Goal: Task Accomplishment & Management: Manage account settings

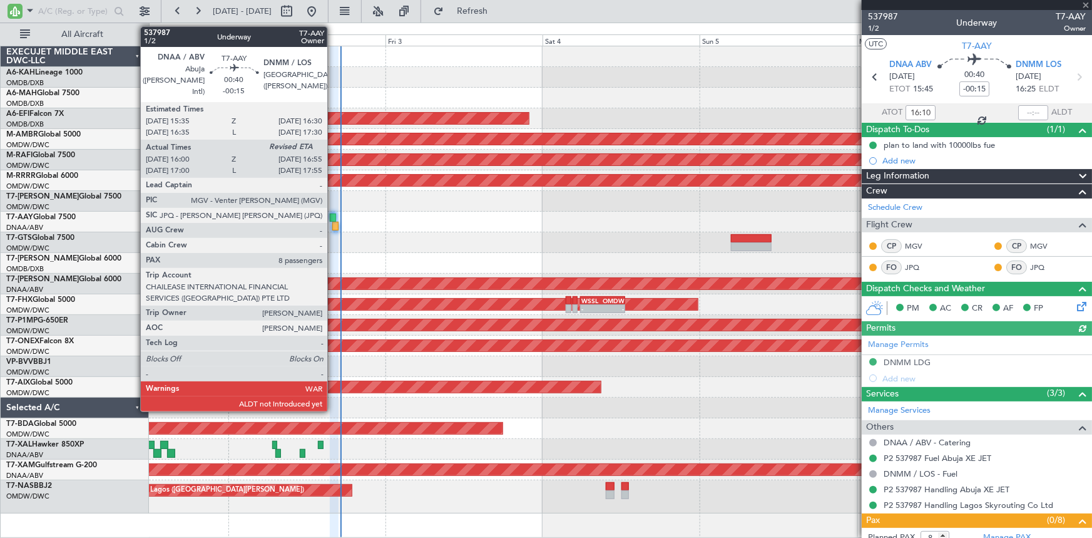
click at [333, 216] on div at bounding box center [333, 217] width 6 height 9
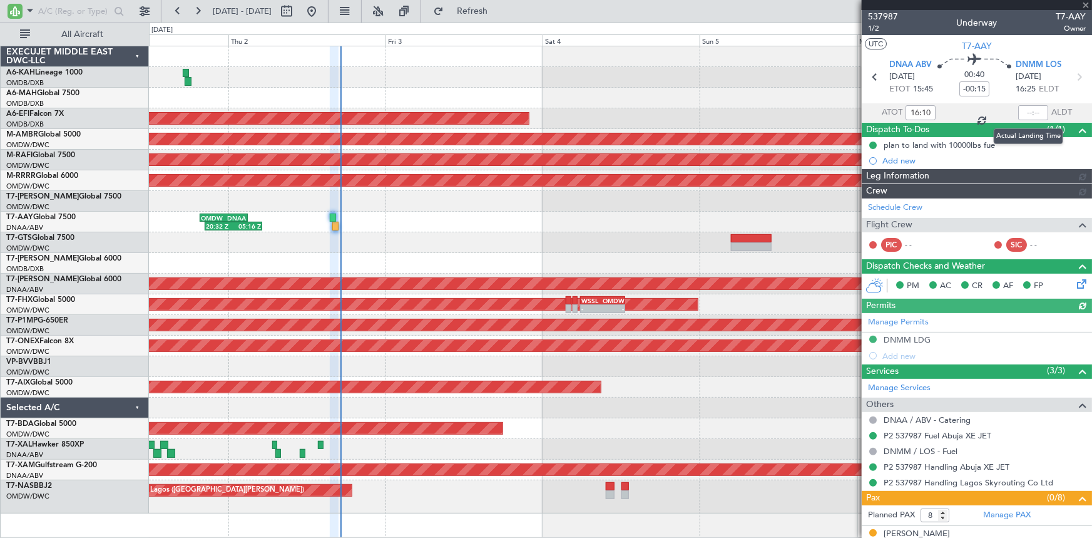
type input "Dherander Fithani (DHF)"
type input "7432"
click at [1028, 111] on div at bounding box center [1033, 112] width 30 height 15
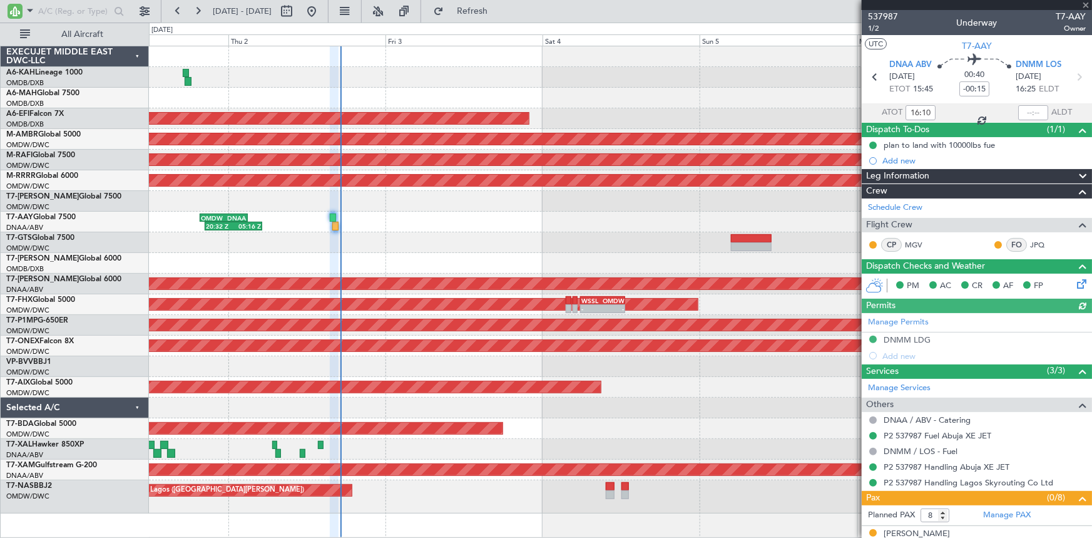
click at [1020, 109] on div at bounding box center [1033, 112] width 30 height 15
click at [1018, 109] on input "text" at bounding box center [1033, 112] width 30 height 15
click at [962, 111] on section "ATOT 16:10 1655 ALDT" at bounding box center [977, 112] width 230 height 19
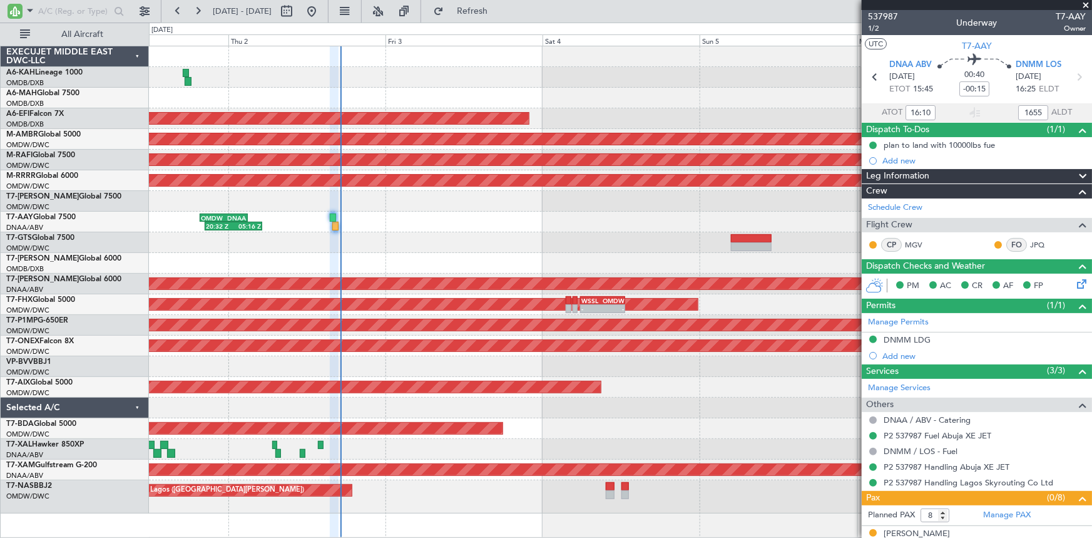
type input "16:55"
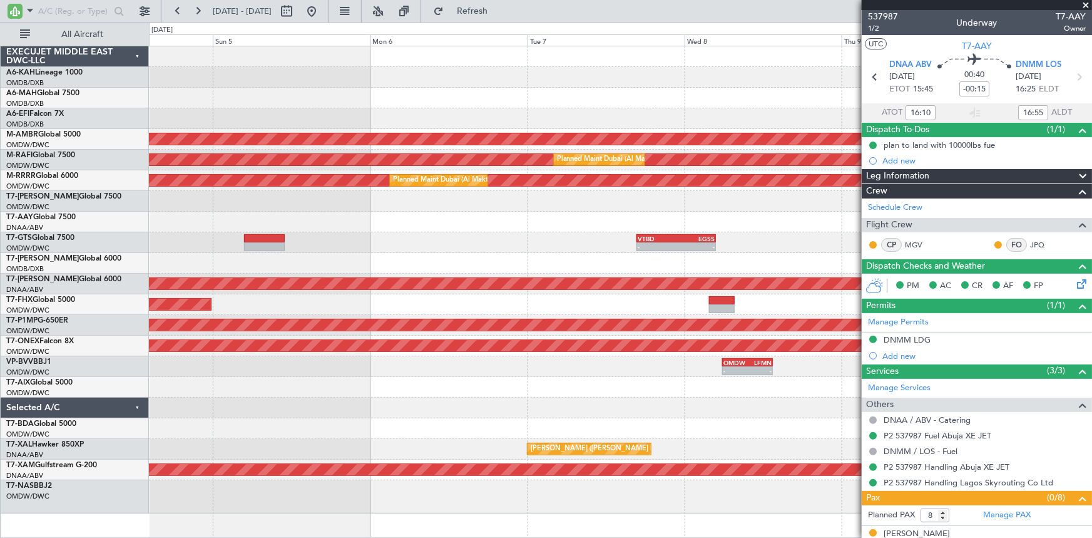
click at [183, 208] on div "AOG Maint [GEOGRAPHIC_DATA] (Dubai Intl) Planned Maint [GEOGRAPHIC_DATA] (Selet…" at bounding box center [620, 279] width 943 height 467
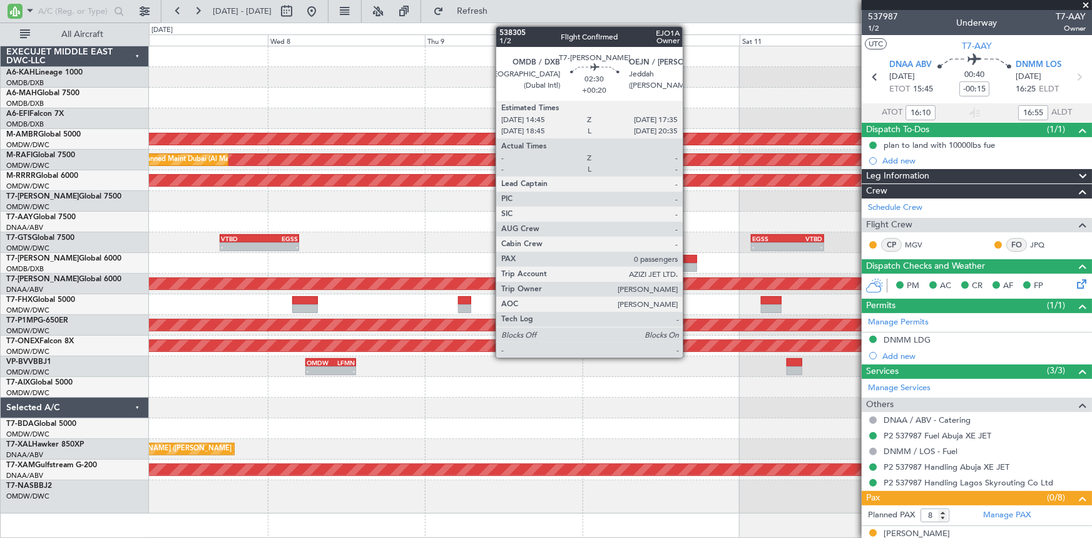
click at [688, 256] on div at bounding box center [687, 259] width 19 height 9
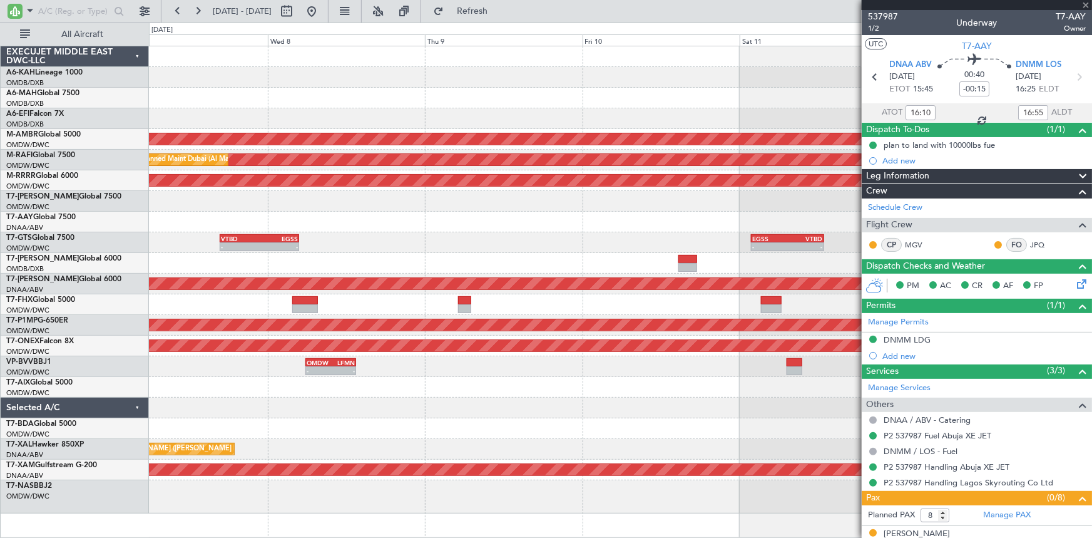
type input "+00:20"
type input "0"
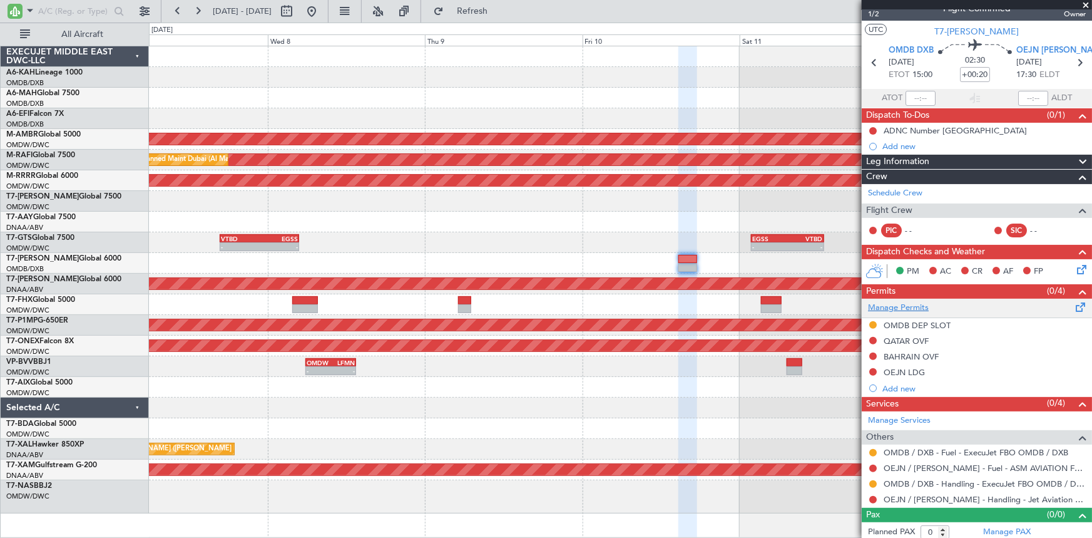
scroll to position [18, 0]
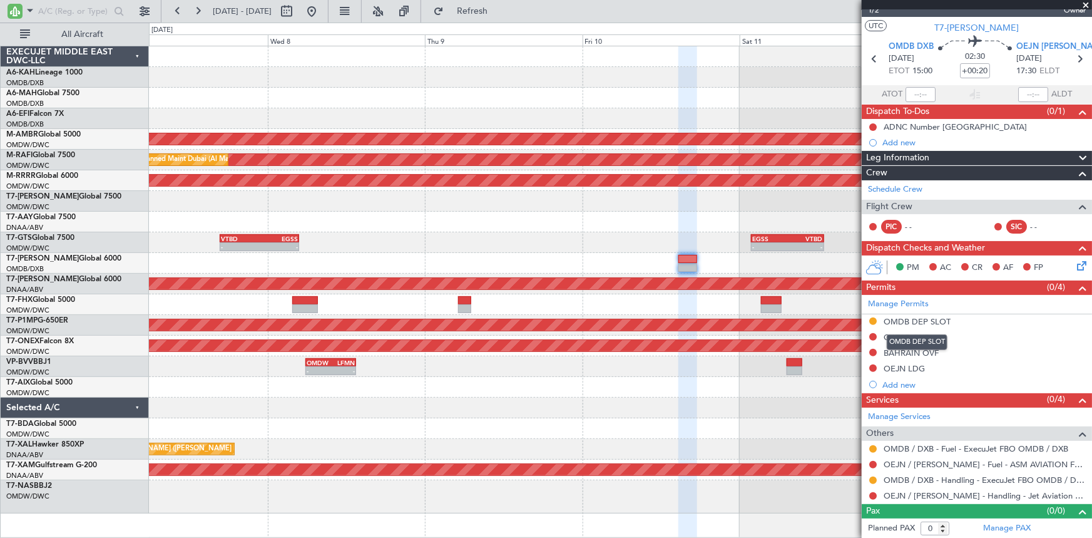
drag, startPoint x: 932, startPoint y: 320, endPoint x: 1007, endPoint y: 323, distance: 75.1
click at [932, 320] on div "OMDB DEP SLOT" at bounding box center [917, 321] width 67 height 11
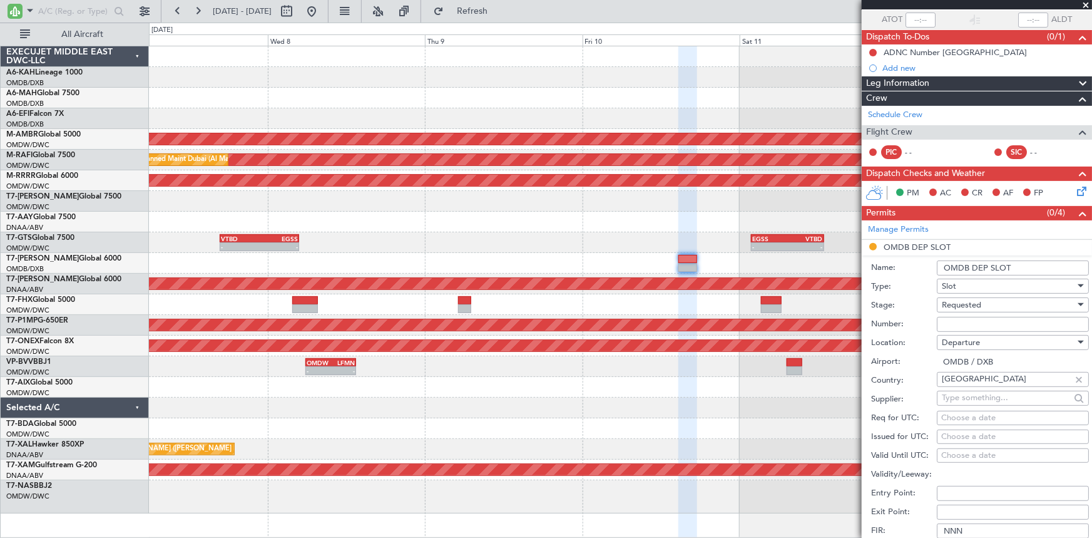
scroll to position [131, 0]
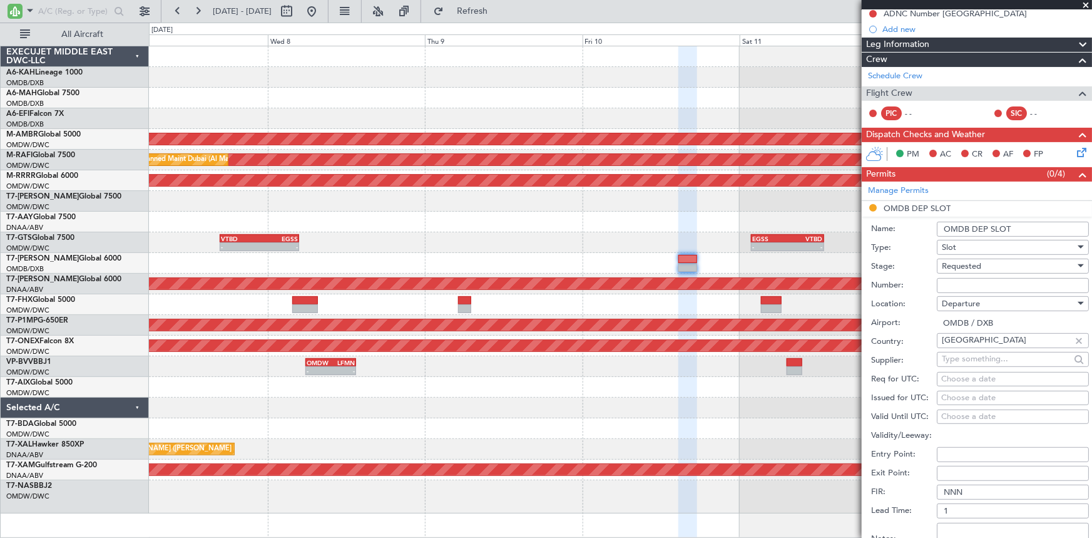
click at [981, 279] on input "Number:" at bounding box center [1013, 285] width 152 height 15
paste input "EJF187"
type input "EJF187"
click at [974, 264] on span "Requested" at bounding box center [961, 265] width 39 height 11
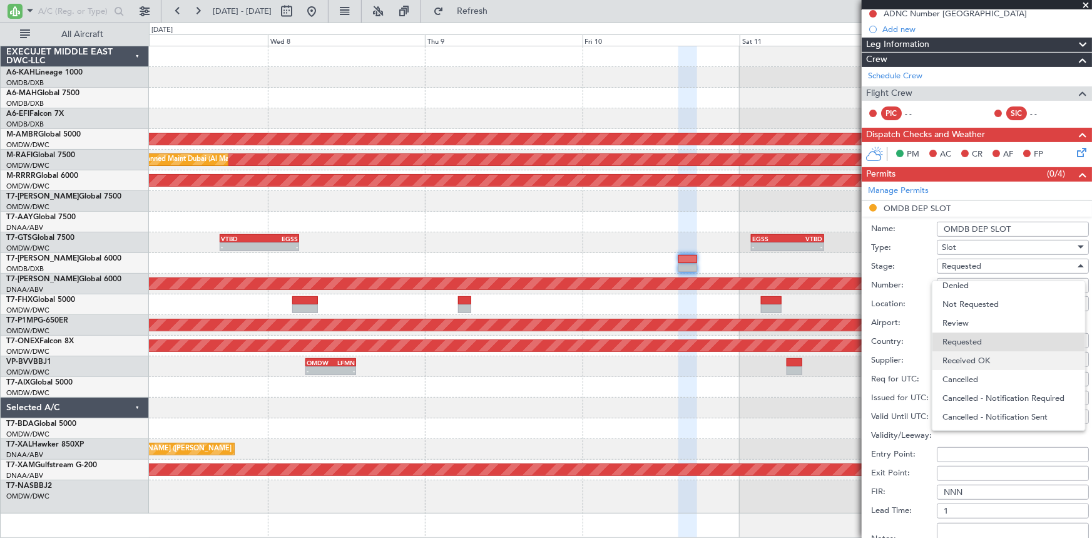
click at [967, 359] on span "Received OK" at bounding box center [1008, 360] width 133 height 19
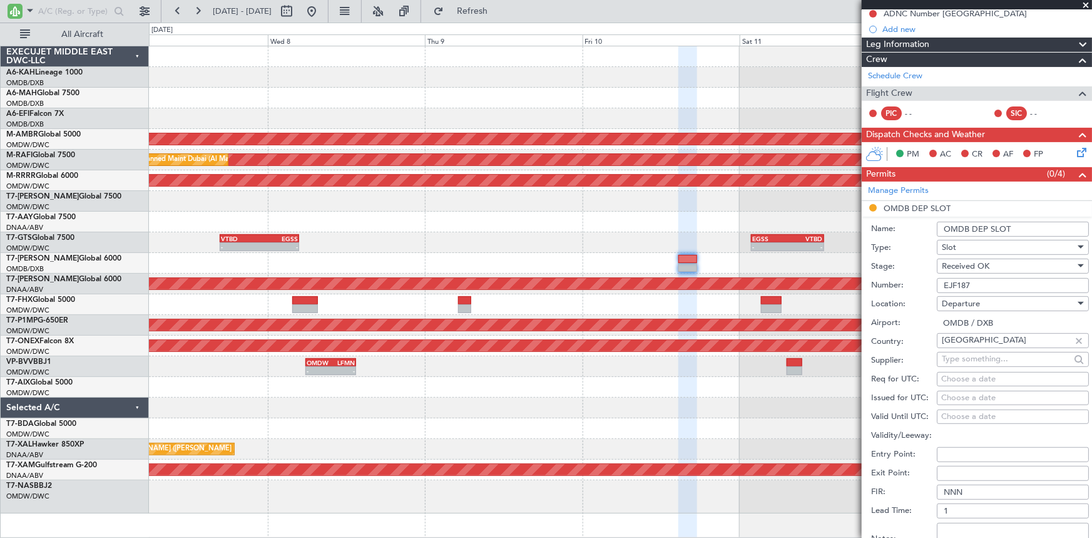
scroll to position [245, 0]
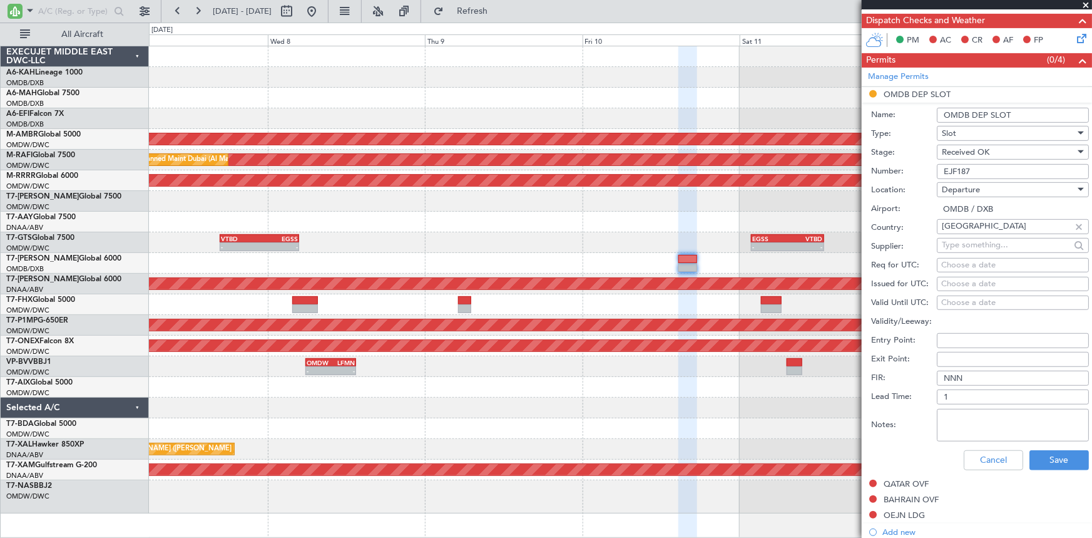
click at [986, 265] on div "Choose a date" at bounding box center [1012, 265] width 143 height 13
select select "10"
select select "2025"
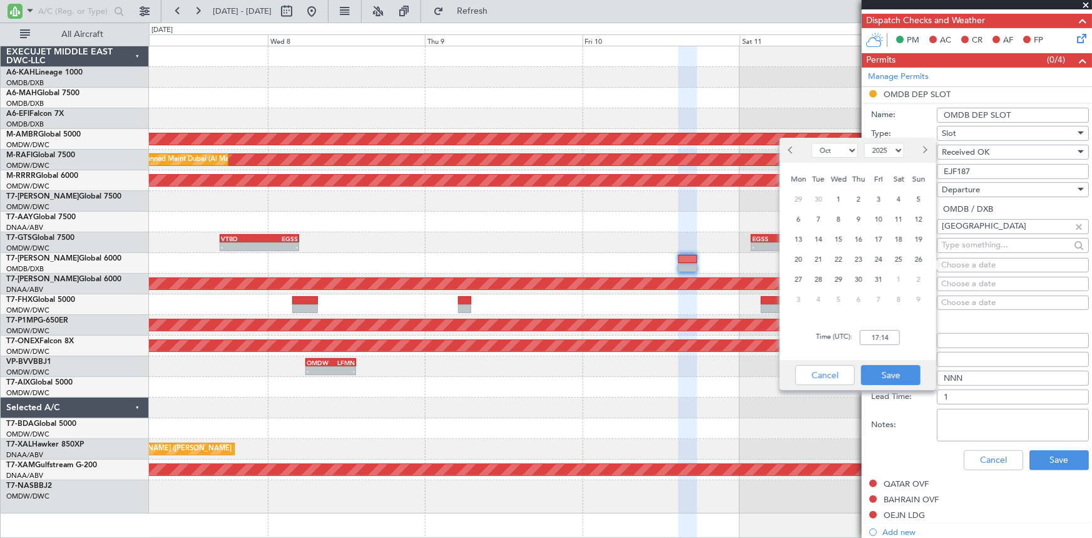
click at [870, 221] on div "10" at bounding box center [879, 219] width 20 height 20
click at [866, 340] on input "00:00" at bounding box center [880, 337] width 40 height 15
type input "15:00"
click at [898, 376] on button "Save" at bounding box center [890, 375] width 59 height 20
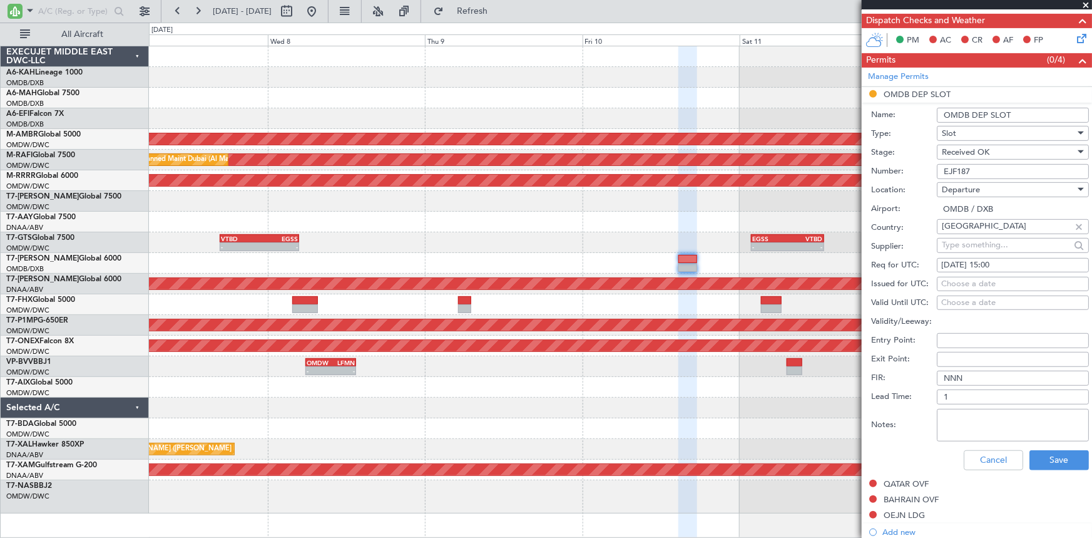
click at [974, 282] on div "Choose a date" at bounding box center [1012, 284] width 143 height 13
select select "10"
select select "2025"
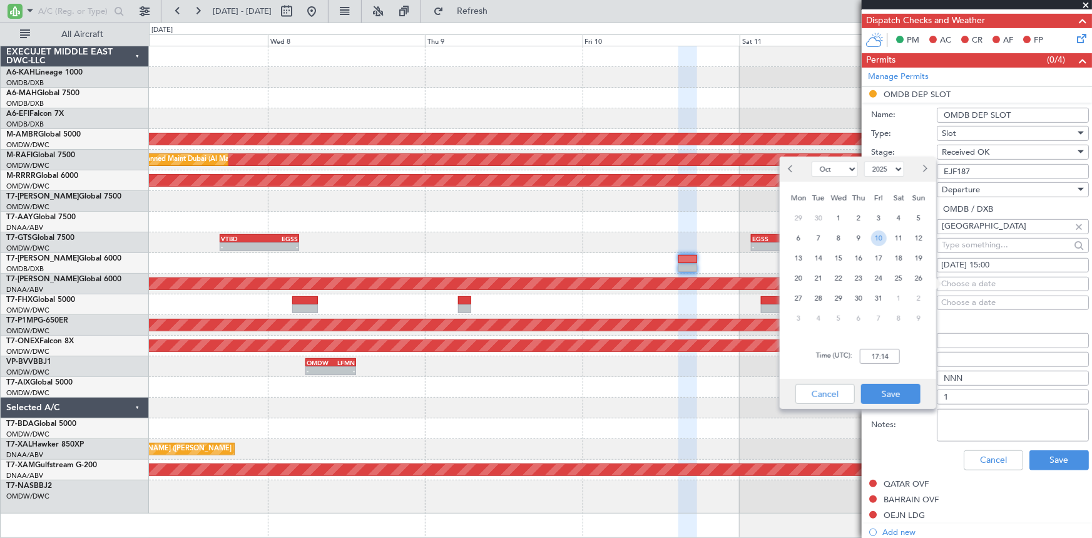
click at [879, 237] on span "10" at bounding box center [879, 238] width 16 height 16
click at [868, 351] on input "00:00" at bounding box center [880, 356] width 40 height 15
type input "15:00"
click at [895, 388] on button "Save" at bounding box center [890, 394] width 59 height 20
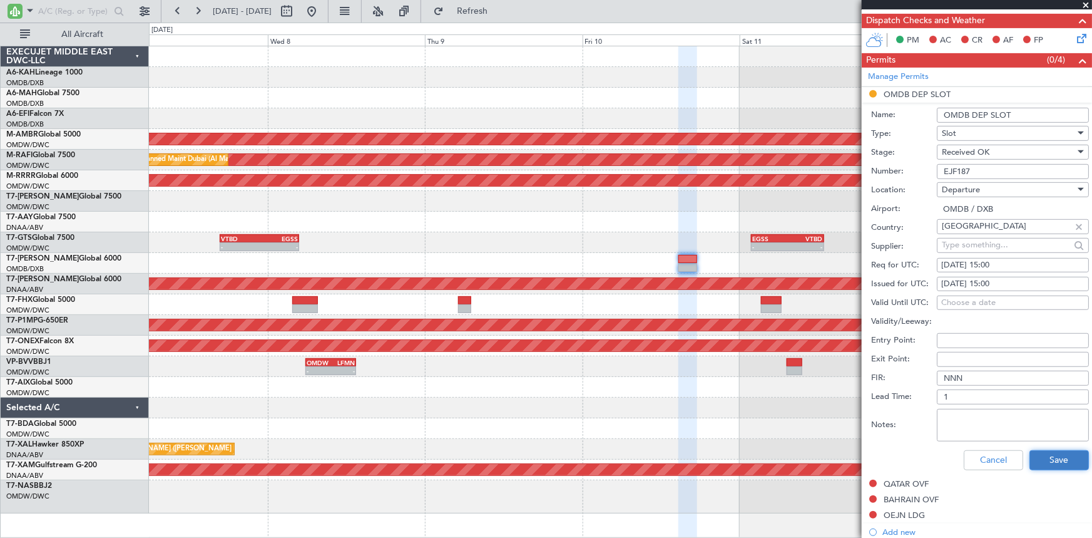
click at [1048, 455] on button "Save" at bounding box center [1058, 460] width 59 height 20
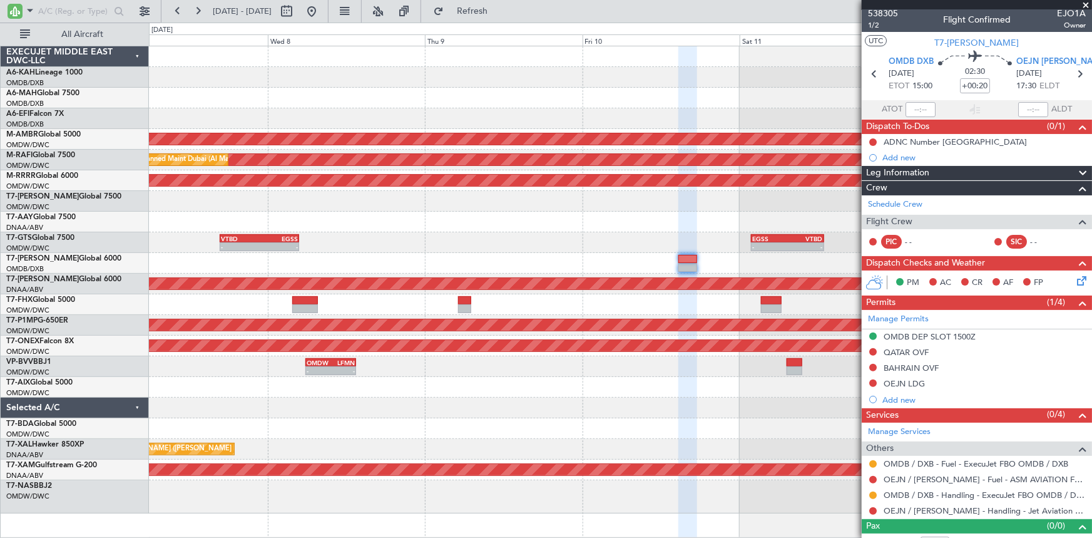
scroll to position [0, 0]
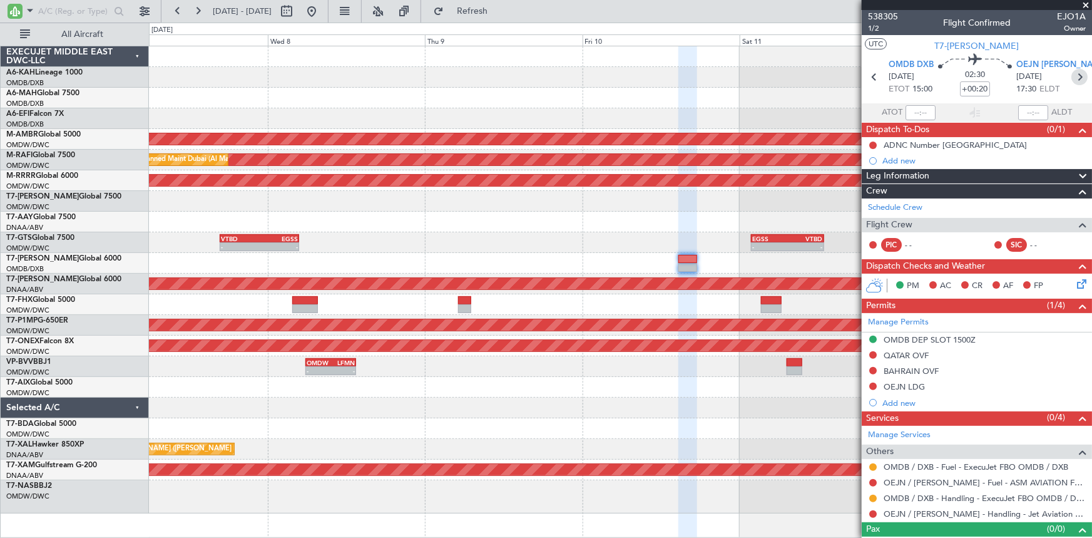
click at [1071, 73] on icon at bounding box center [1079, 77] width 16 height 16
type input "+00:15"
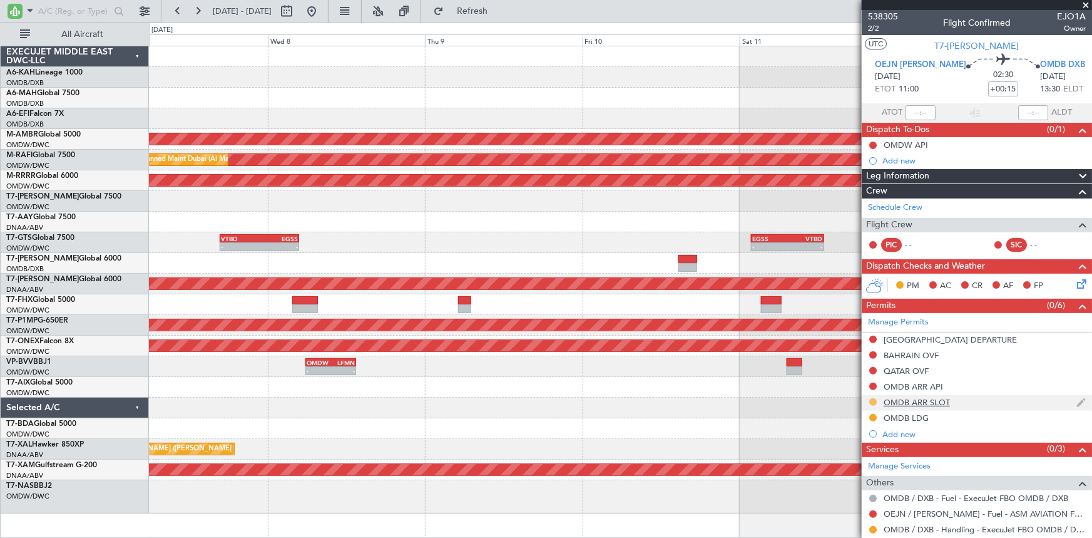
click at [874, 400] on button at bounding box center [873, 402] width 8 height 8
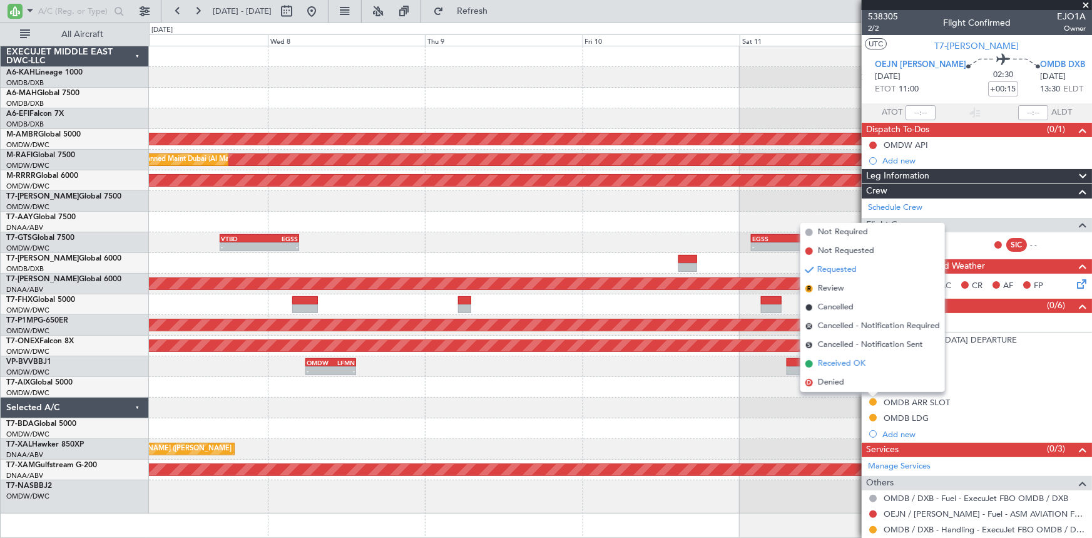
click at [829, 365] on span "Received OK" at bounding box center [842, 363] width 48 height 13
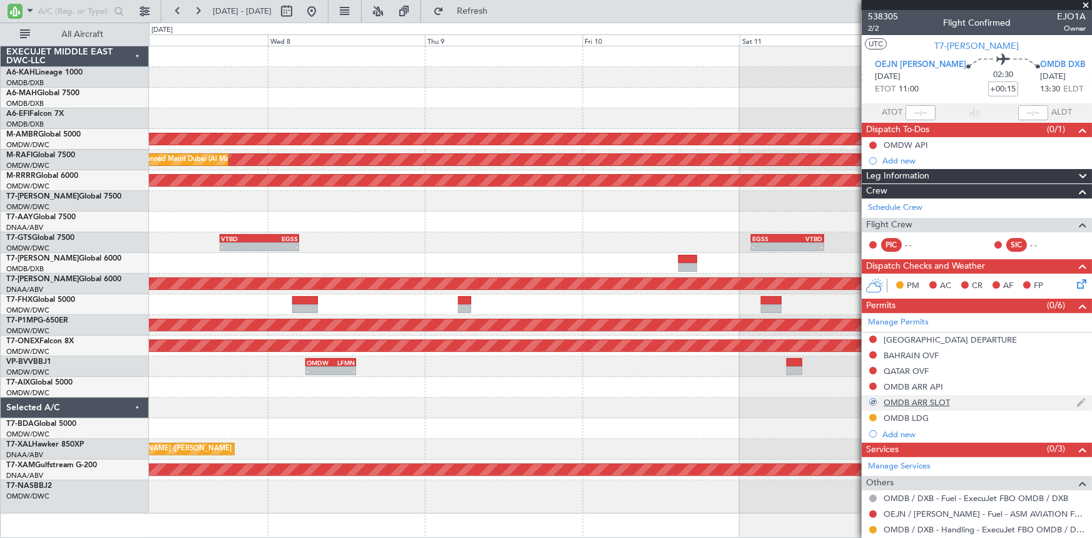
click at [936, 400] on div "OMDB ARR SLOT" at bounding box center [917, 402] width 66 height 11
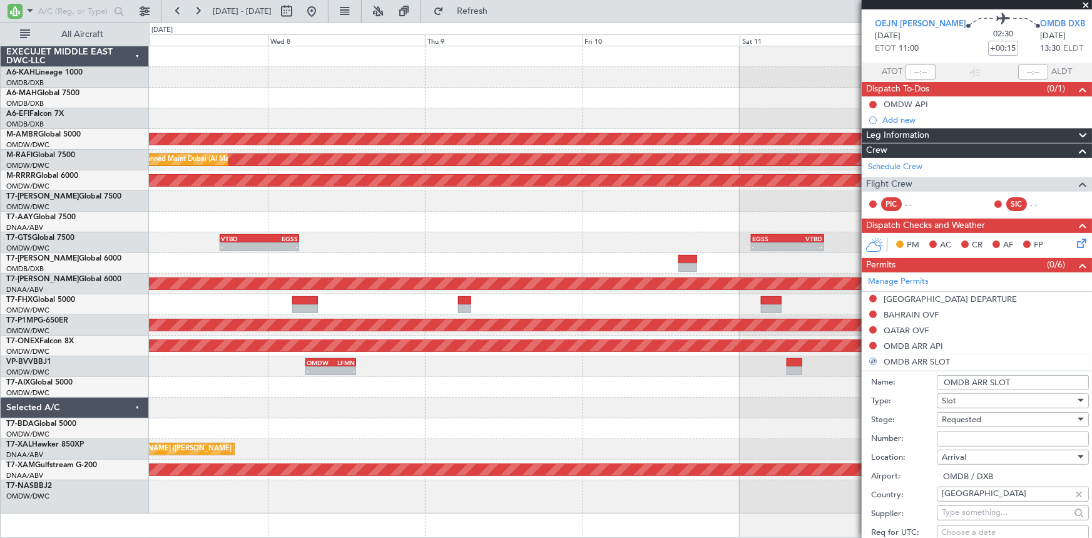
scroll to position [56, 0]
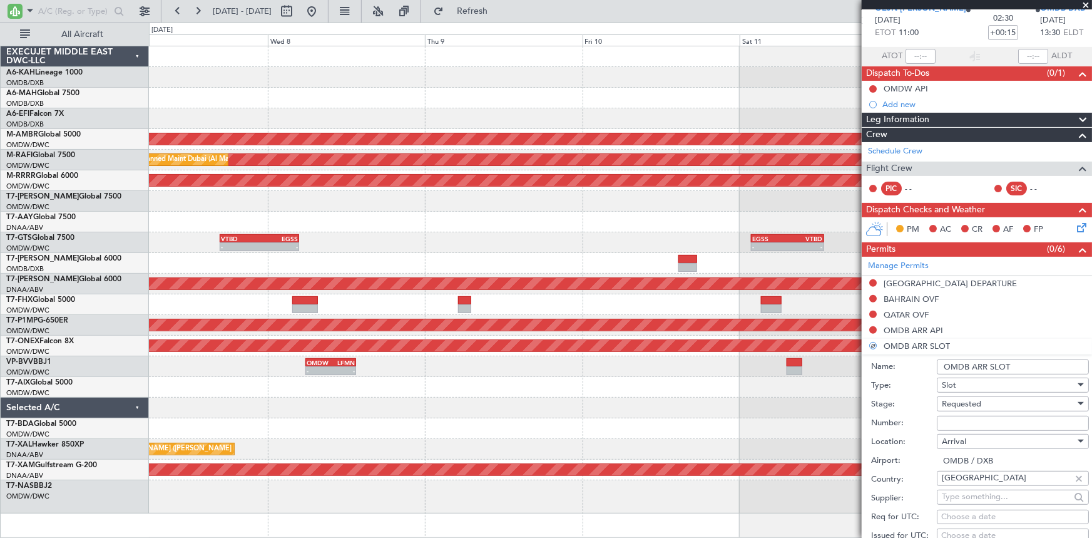
click at [976, 411] on div "Requested" at bounding box center [1008, 403] width 133 height 19
click at [912, 405] on label "Stage:" at bounding box center [904, 404] width 66 height 13
click at [959, 419] on input "Number:" at bounding box center [1013, 423] width 152 height 15
paste input "EJF188"
type input "EJF188"
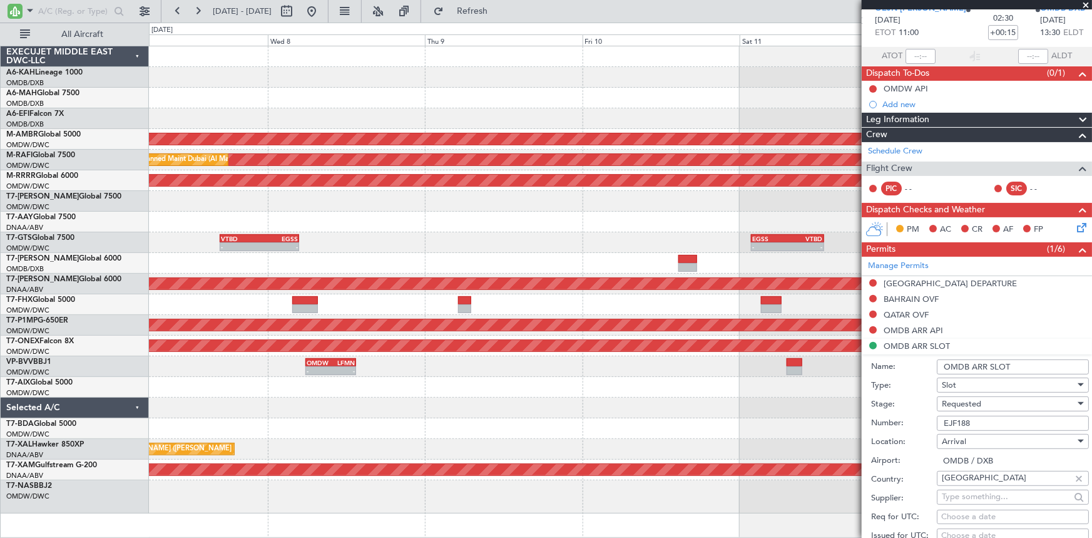
click at [960, 402] on span "Requested" at bounding box center [961, 403] width 39 height 11
click at [968, 504] on span "Received OK" at bounding box center [1008, 503] width 133 height 19
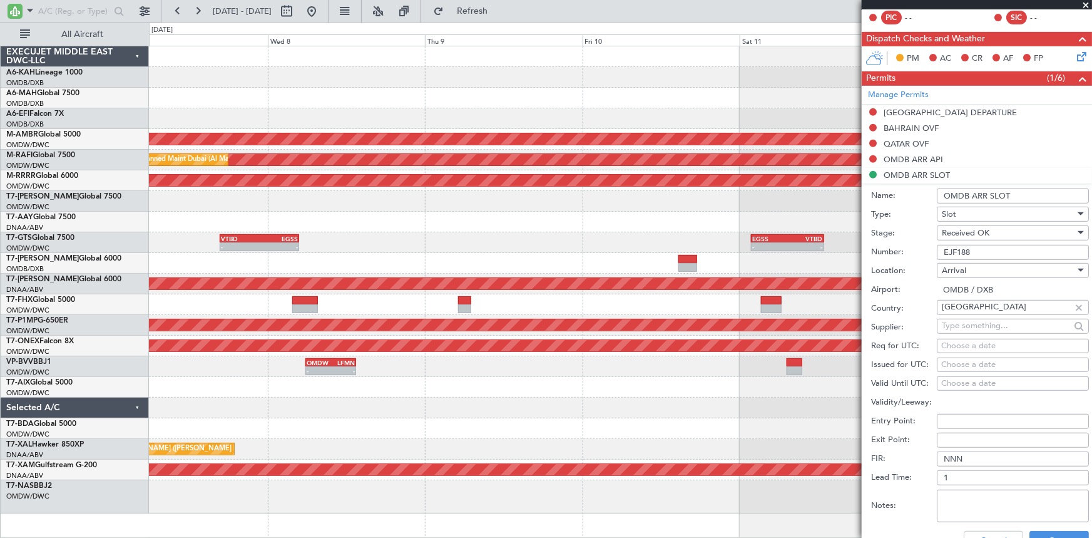
click at [964, 347] on div "Choose a date" at bounding box center [1012, 346] width 143 height 13
select select "10"
select select "2025"
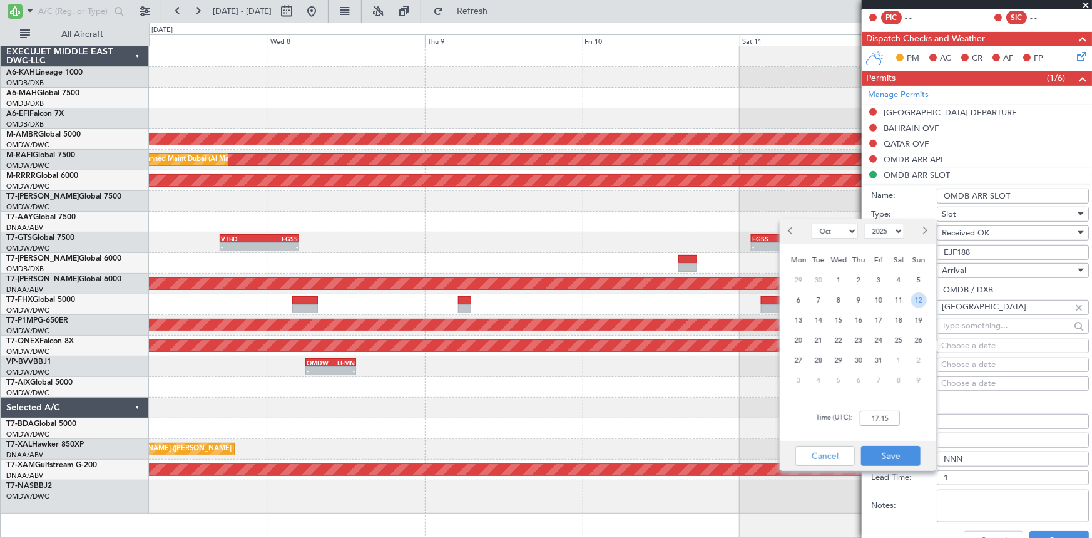
drag, startPoint x: 923, startPoint y: 298, endPoint x: 852, endPoint y: 414, distance: 135.7
click at [923, 300] on span "12" at bounding box center [919, 300] width 16 height 16
click at [867, 414] on input "00:00" at bounding box center [880, 417] width 40 height 15
type input "14:30"
click at [895, 456] on button "Save" at bounding box center [890, 456] width 59 height 20
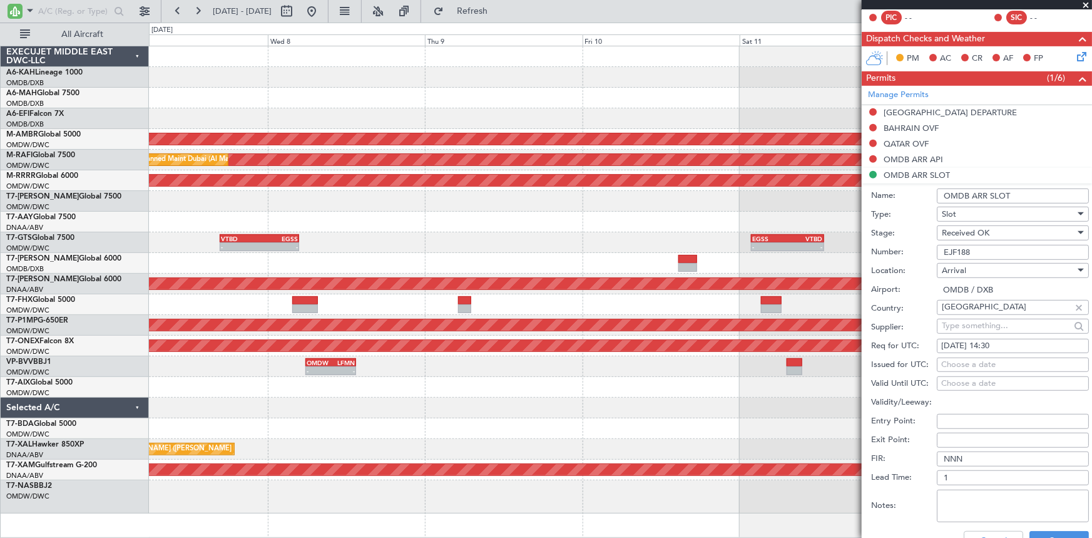
drag, startPoint x: 962, startPoint y: 358, endPoint x: 945, endPoint y: 364, distance: 18.0
click at [962, 359] on div "Choose a date" at bounding box center [1012, 365] width 143 height 13
select select "10"
select select "2025"
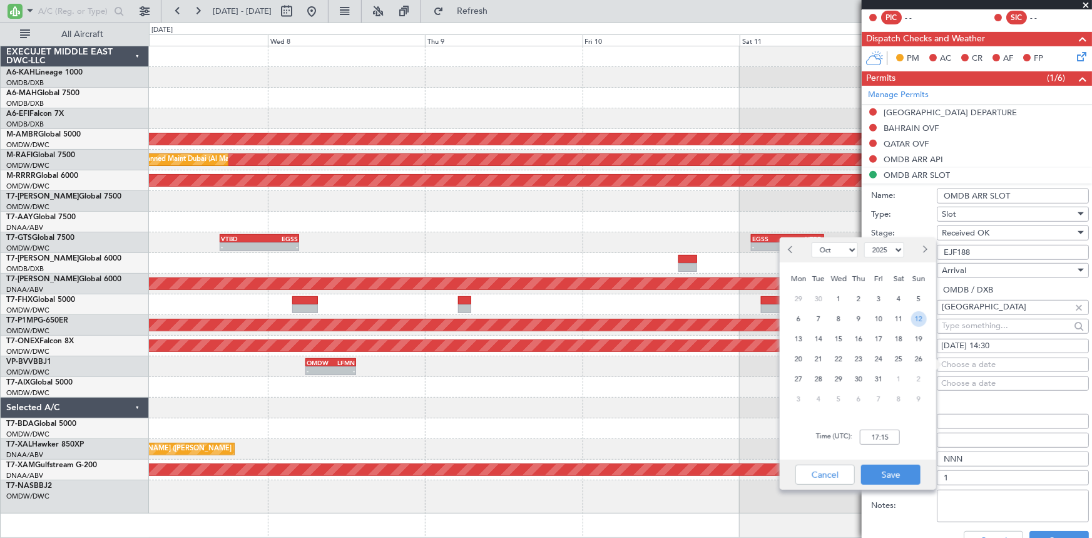
drag, startPoint x: 916, startPoint y: 319, endPoint x: 849, endPoint y: 451, distance: 148.0
click at [912, 325] on div "12" at bounding box center [919, 318] width 20 height 20
click at [864, 438] on input "00:00" at bounding box center [880, 436] width 40 height 15
type input "14:30"
click at [890, 473] on button "Save" at bounding box center [890, 474] width 59 height 20
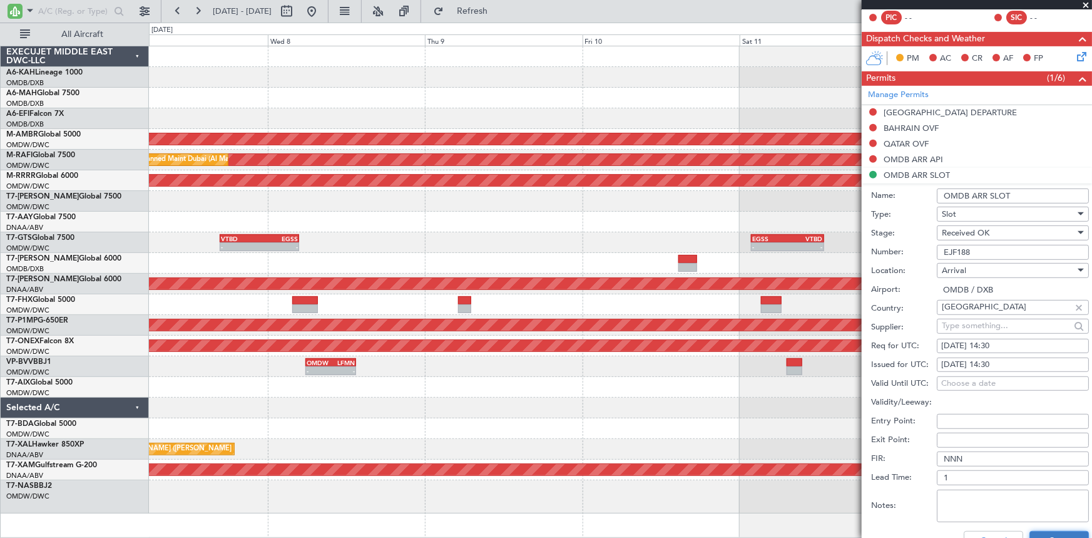
click at [1049, 531] on button "Save" at bounding box center [1058, 541] width 59 height 20
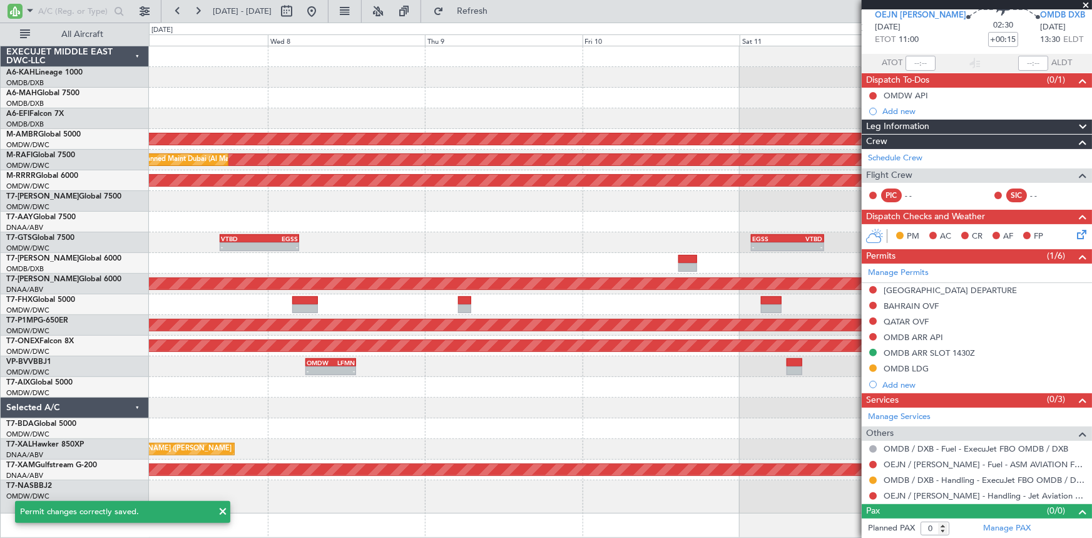
scroll to position [0, 0]
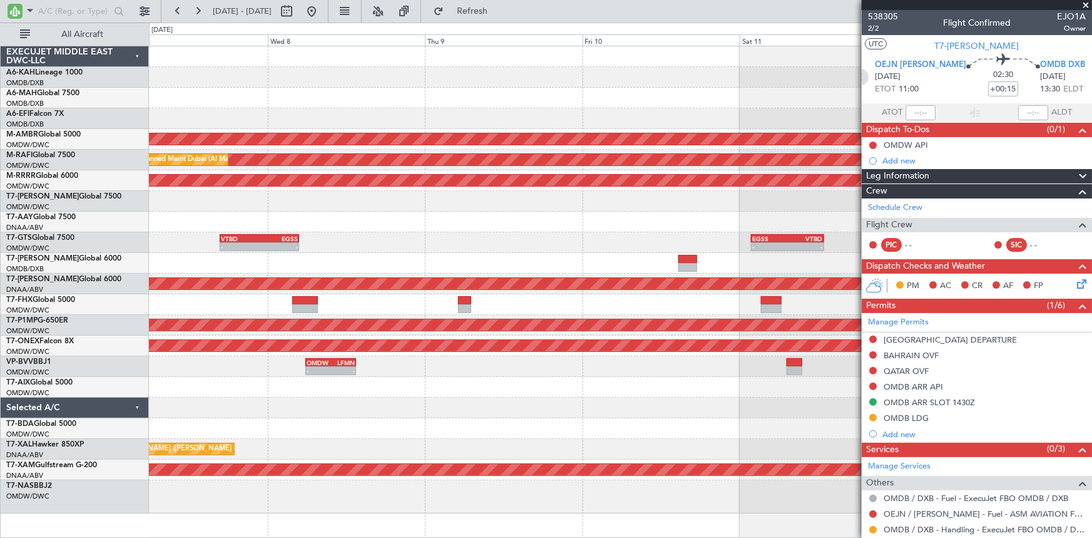
click at [869, 79] on icon at bounding box center [860, 77] width 16 height 16
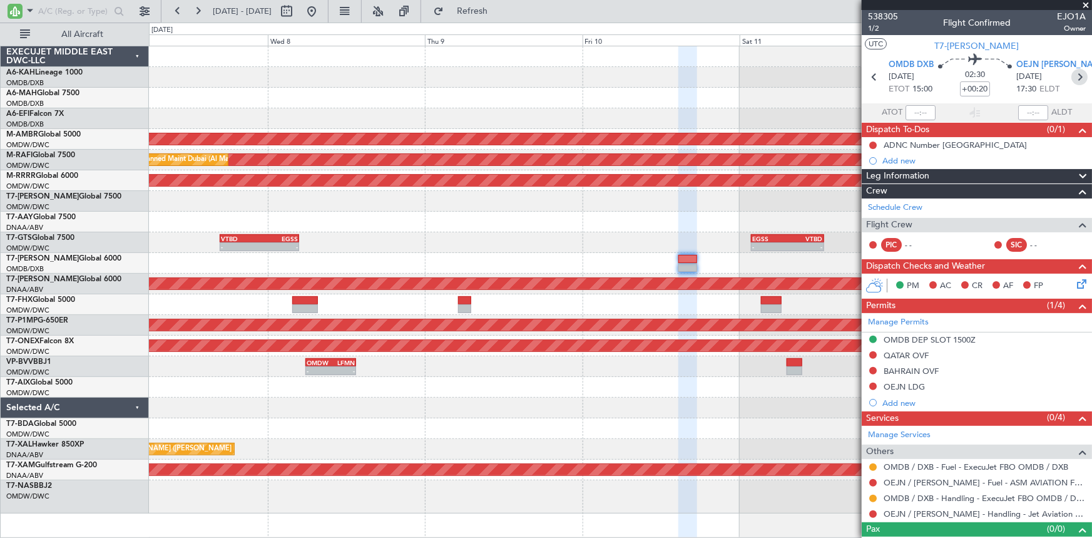
click at [1076, 73] on icon at bounding box center [1079, 77] width 16 height 16
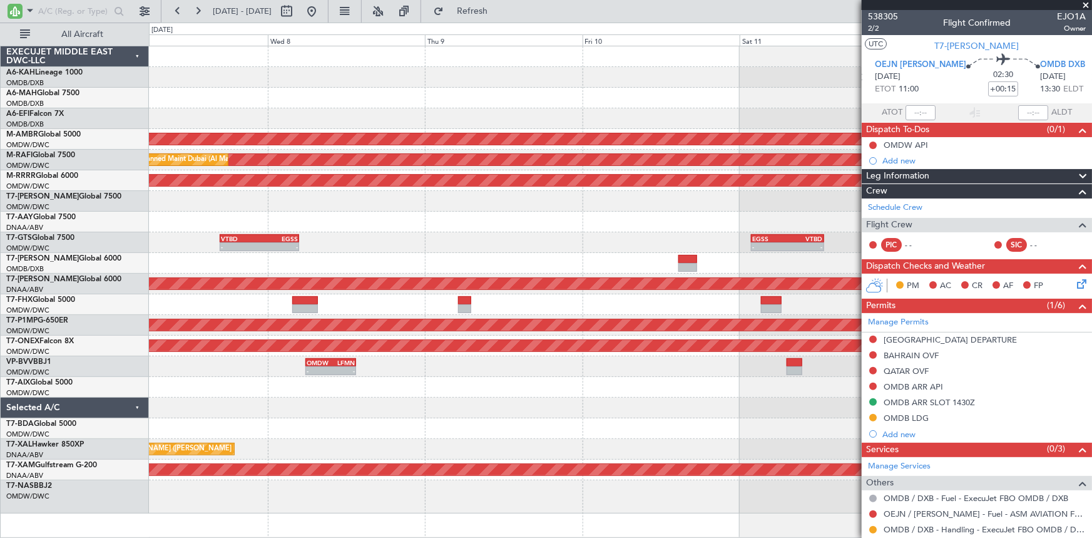
drag, startPoint x: 348, startPoint y: 15, endPoint x: 424, endPoint y: 113, distance: 124.4
click at [322, 15] on button at bounding box center [312, 11] width 20 height 20
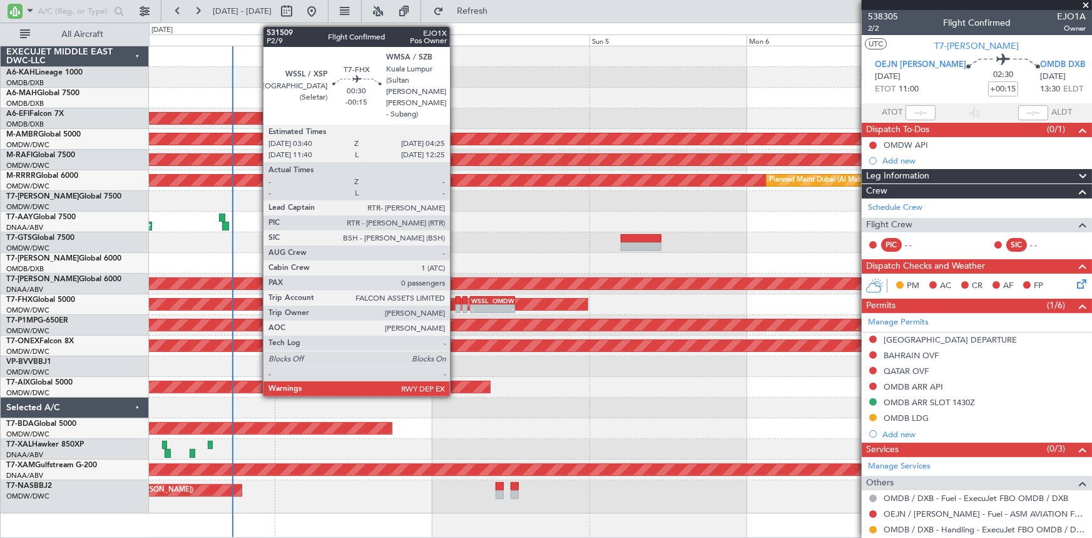
click at [456, 300] on div at bounding box center [458, 300] width 5 height 9
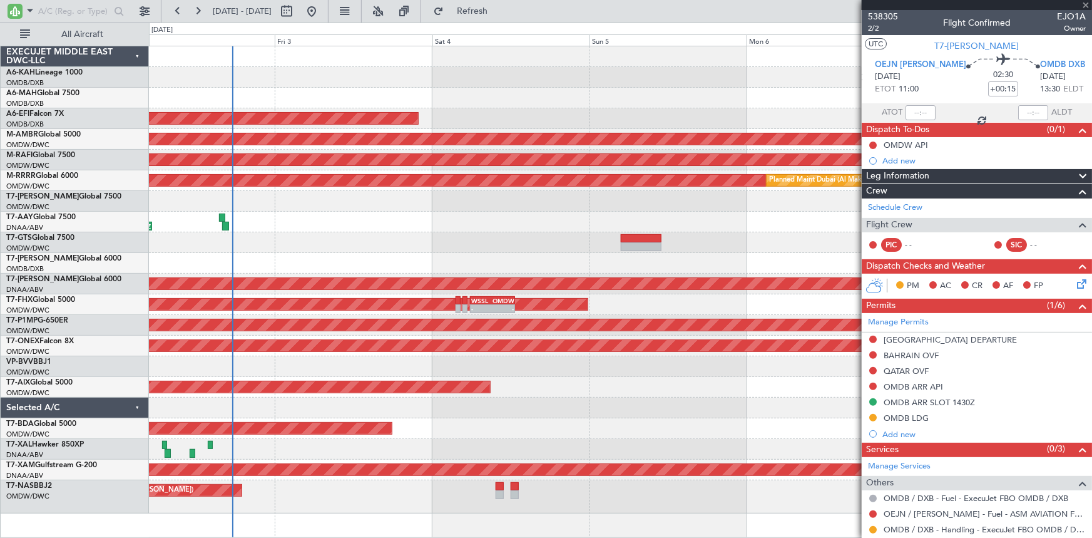
type input "-00:15"
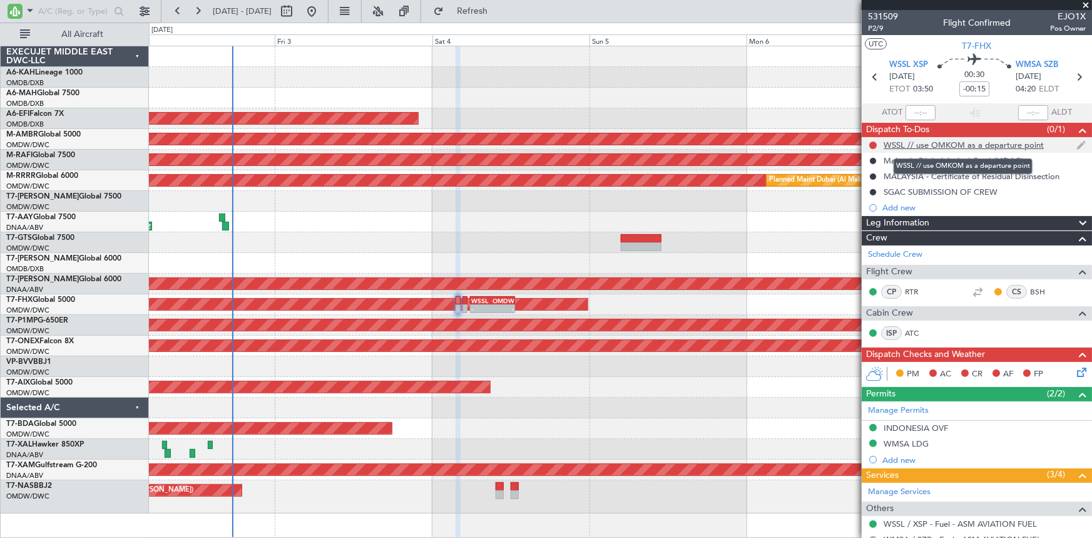
click at [950, 145] on div "WSSL // use OMKOM as a departure point" at bounding box center [964, 145] width 160 height 11
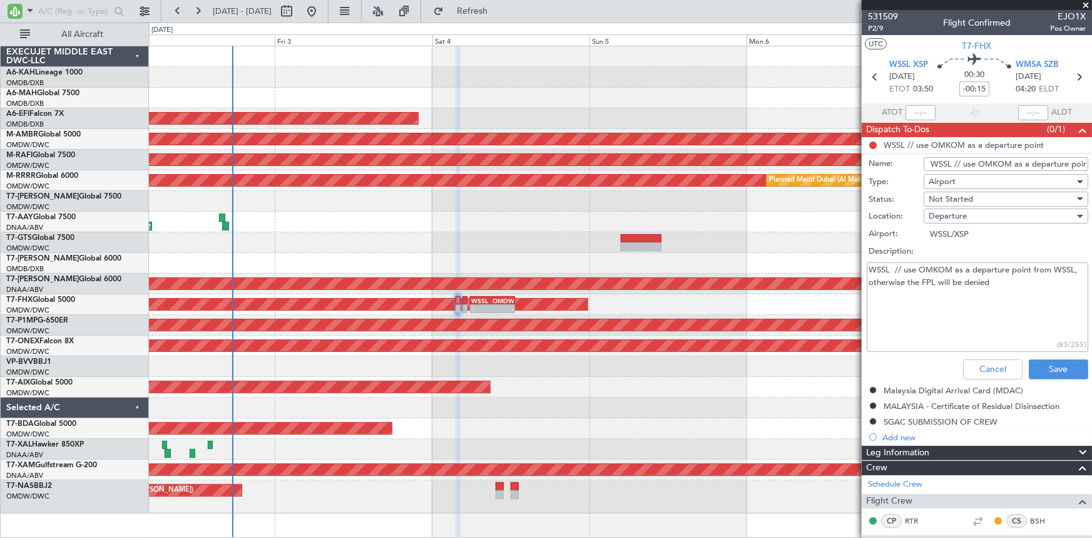
click at [1008, 287] on textarea "WSSL // use OMKOM as a departure point from WSSL, otherwise the FPL will be den…" at bounding box center [978, 306] width 222 height 89
paste textarea "OMKOM W651 VJB A457 VKL CE [DATE]"
type textarea "WSSL // use OMKOM as a departure point from WSSL, otherwise the FPL will be den…"
click at [1047, 364] on button "Save" at bounding box center [1058, 369] width 59 height 20
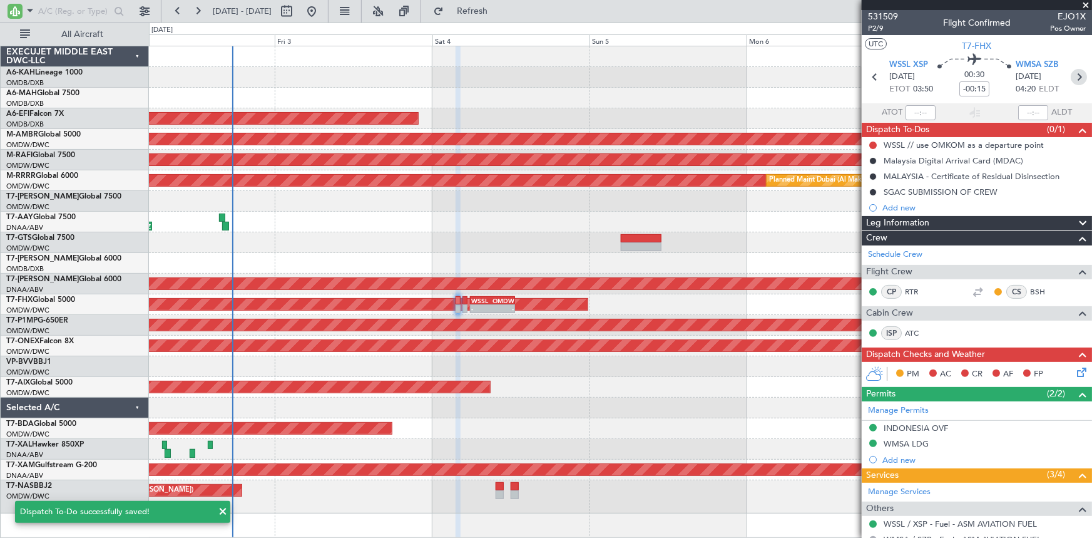
click at [1073, 69] on icon at bounding box center [1079, 77] width 16 height 16
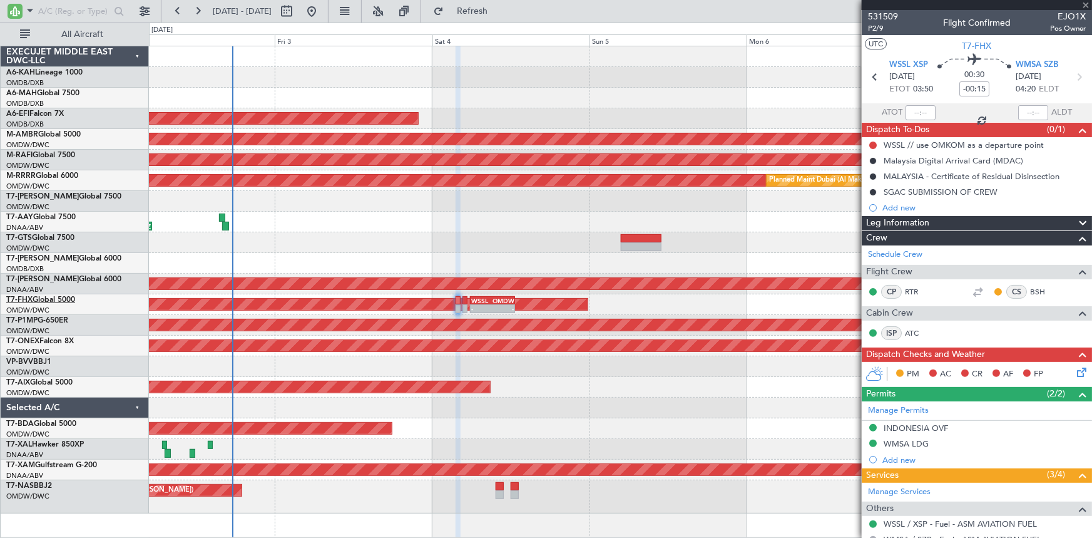
type input "-00:05"
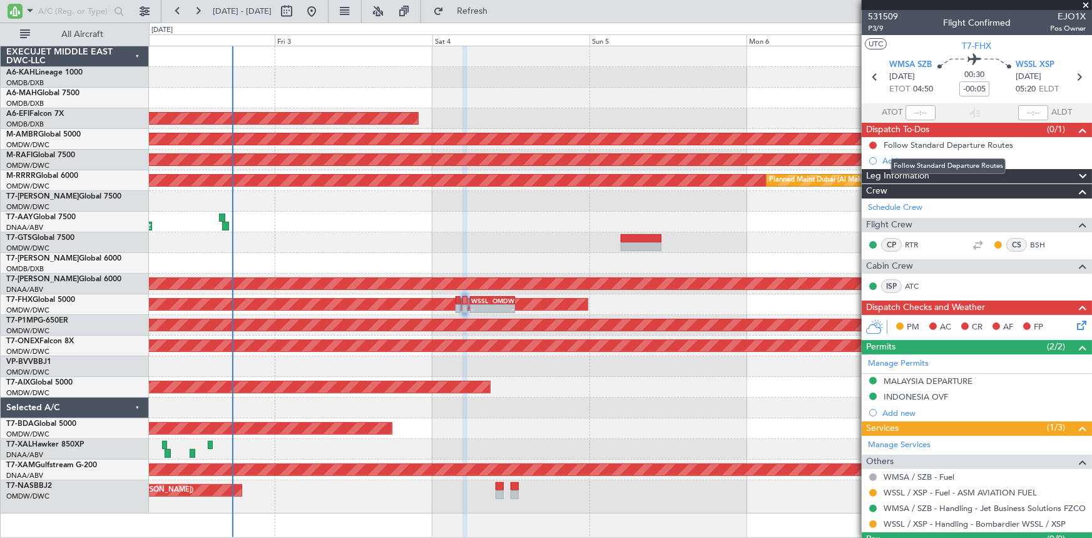
drag, startPoint x: 936, startPoint y: 143, endPoint x: 947, endPoint y: 154, distance: 16.0
click at [936, 143] on div "Follow Standard Departure Routes" at bounding box center [949, 145] width 130 height 11
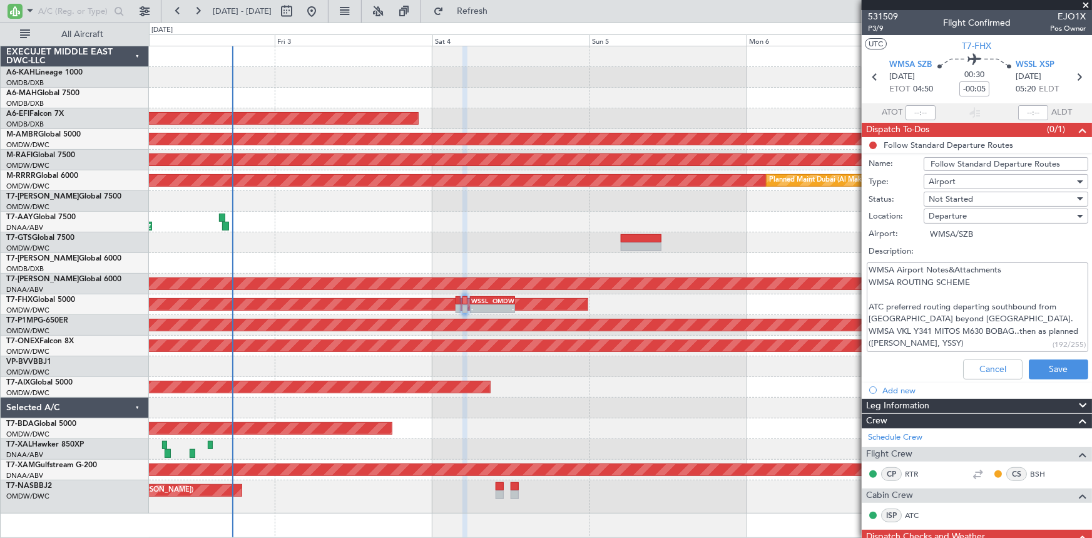
click at [978, 279] on textarea "WMSA Airport Notes&Attachments WMSA ROUTING SCHEME ATC preferred routing depart…" at bounding box center [978, 306] width 222 height 89
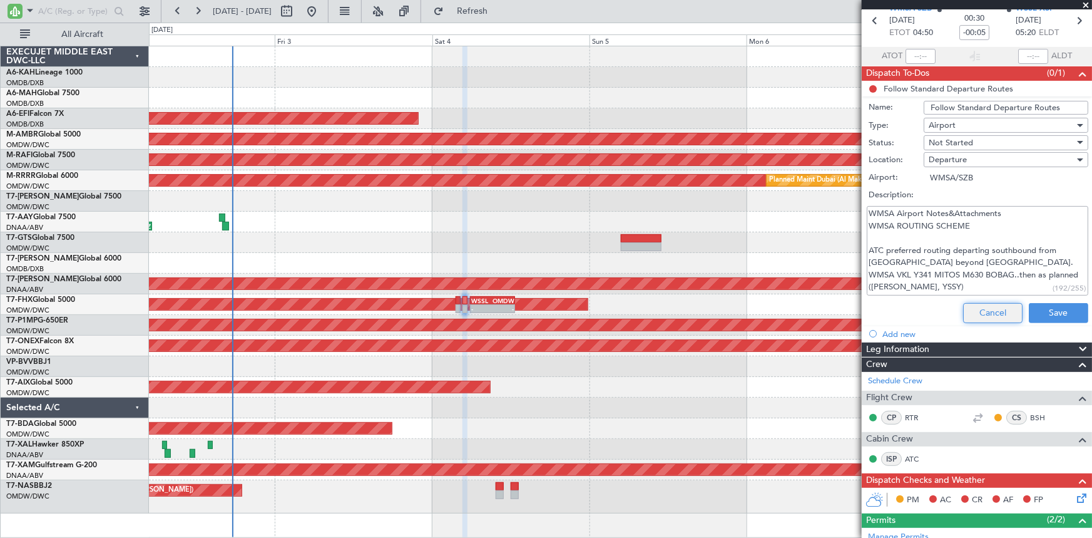
click at [972, 311] on button "Cancel" at bounding box center [992, 313] width 59 height 20
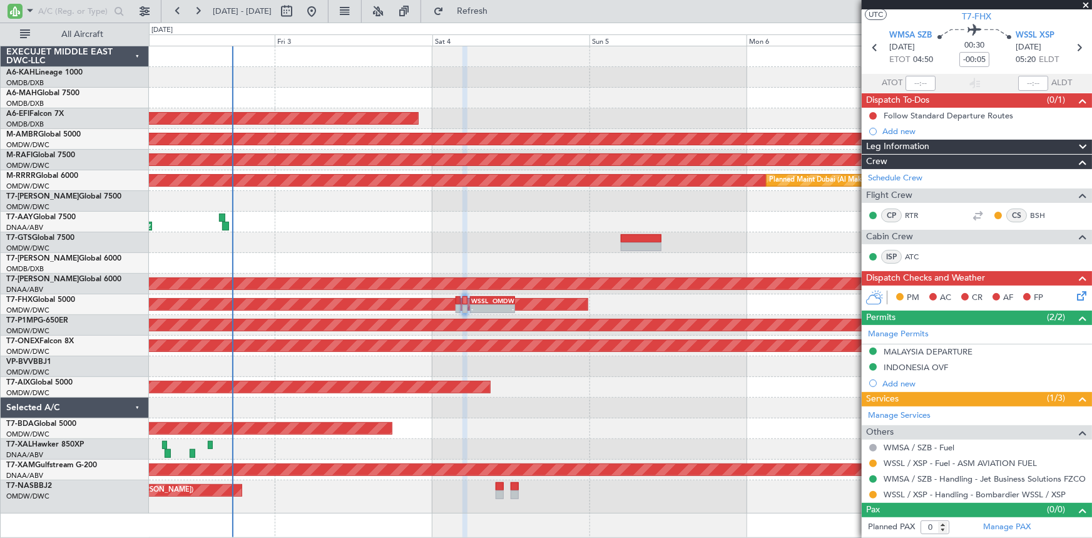
scroll to position [28, 0]
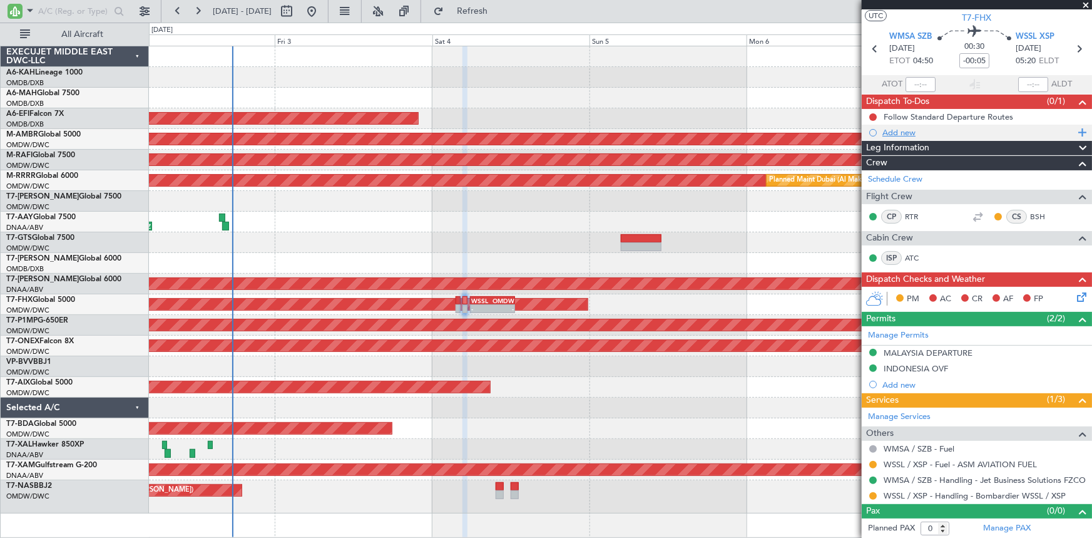
click at [899, 135] on div "Add new" at bounding box center [978, 132] width 192 height 11
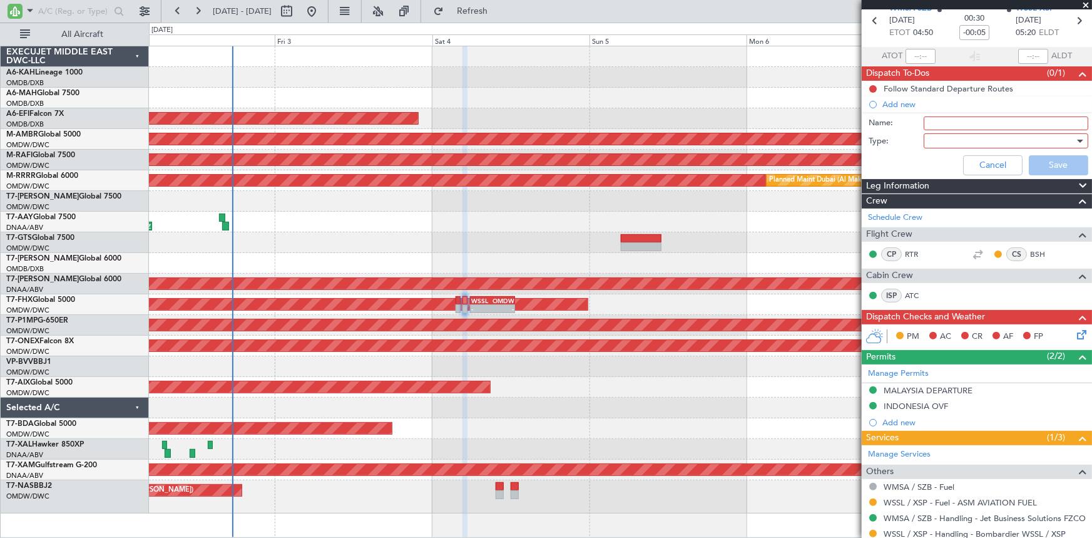
click at [954, 125] on input "Name:" at bounding box center [1006, 123] width 165 height 14
type input "a"
type input "ATC ROUTE"
click at [952, 138] on div at bounding box center [1002, 140] width 146 height 19
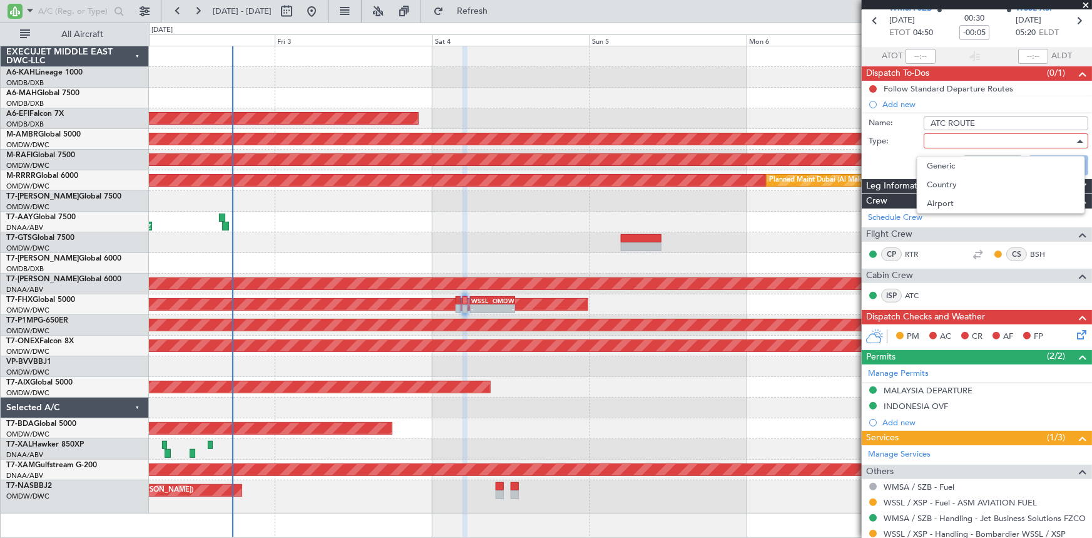
click at [951, 153] on div at bounding box center [546, 269] width 1092 height 538
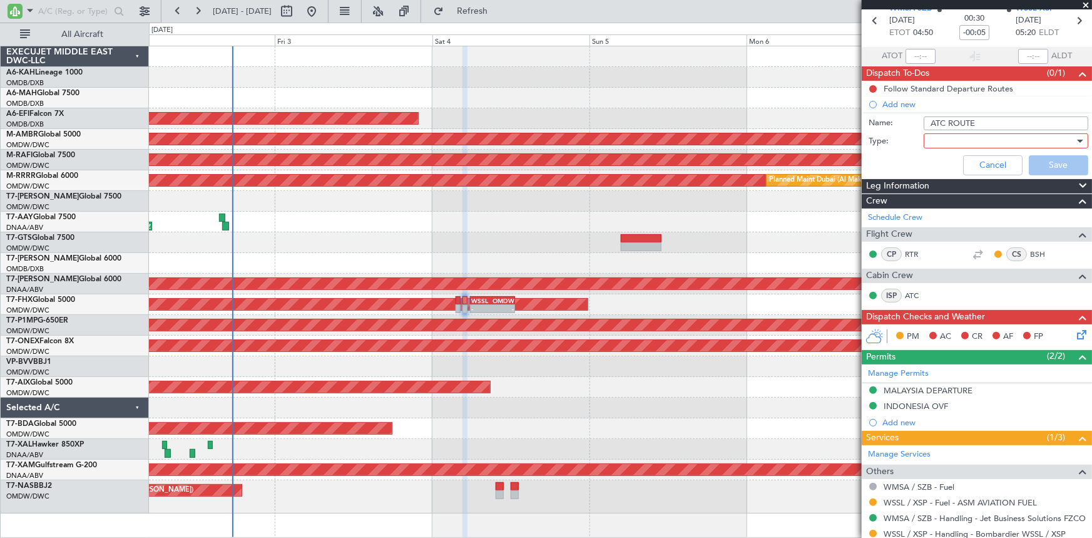
click at [950, 158] on div "Cancel Save" at bounding box center [973, 165] width 236 height 30
click at [946, 140] on div at bounding box center [1002, 140] width 146 height 19
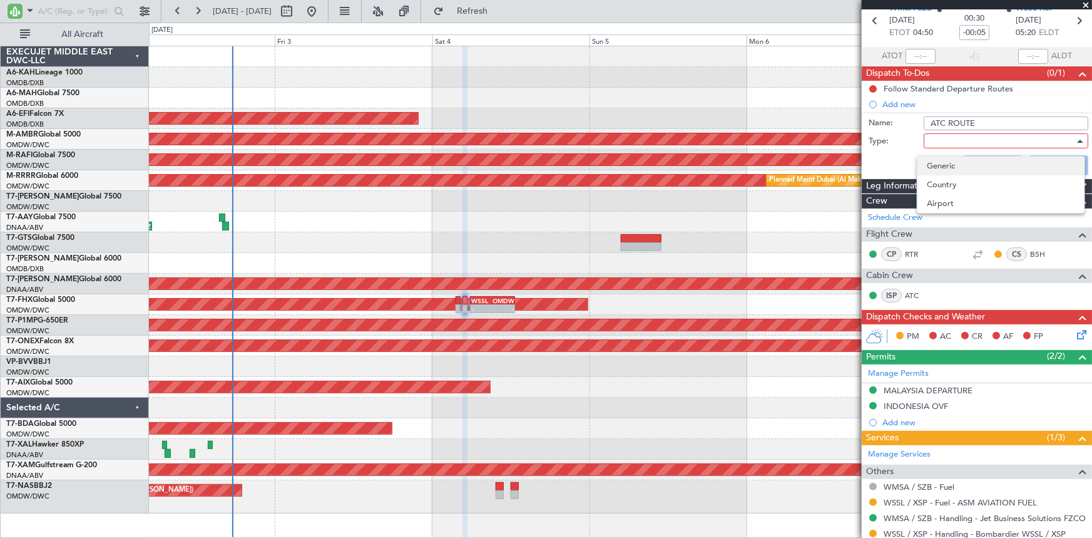
click at [943, 161] on span "Generic" at bounding box center [1000, 165] width 147 height 19
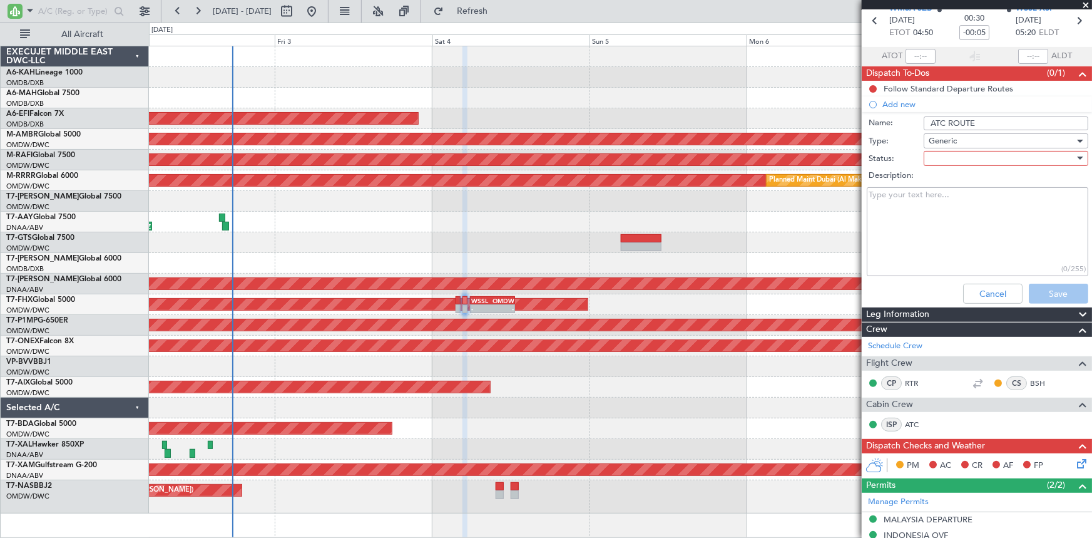
click at [917, 215] on textarea "Description:" at bounding box center [978, 231] width 222 height 89
paste textarea "RUSBU3L RUSBU Y511 [PERSON_NAME] A464 LELIB W401 GUMPU"
type textarea "RUSBU3L RUSBU Y511 [PERSON_NAME] A464 LELIB W401 GUMPU"
click at [972, 162] on div at bounding box center [1002, 158] width 146 height 19
click at [951, 181] on span "Not Started" at bounding box center [1000, 182] width 147 height 19
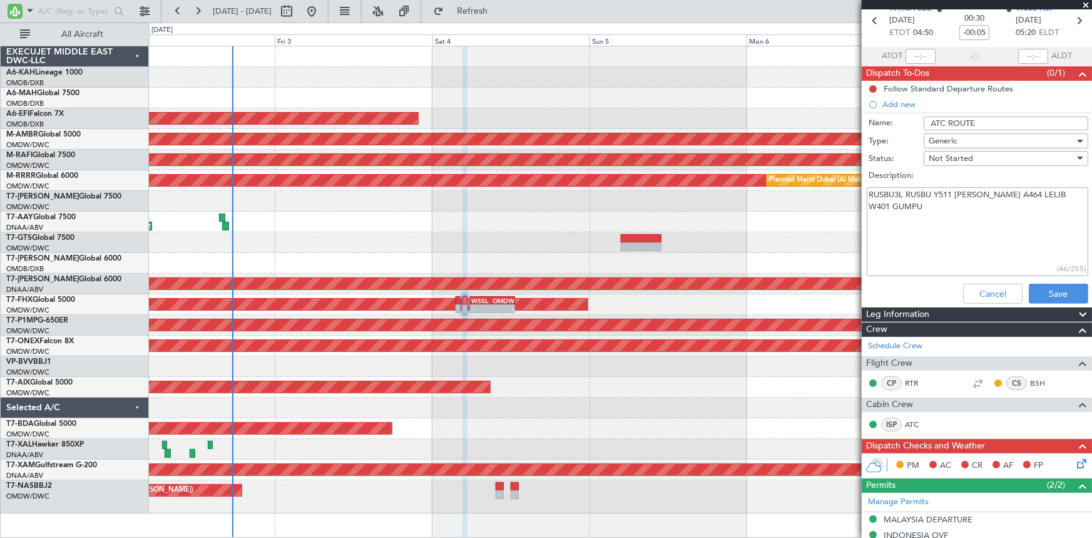
click at [1030, 308] on div "Leg Information" at bounding box center [977, 314] width 230 height 14
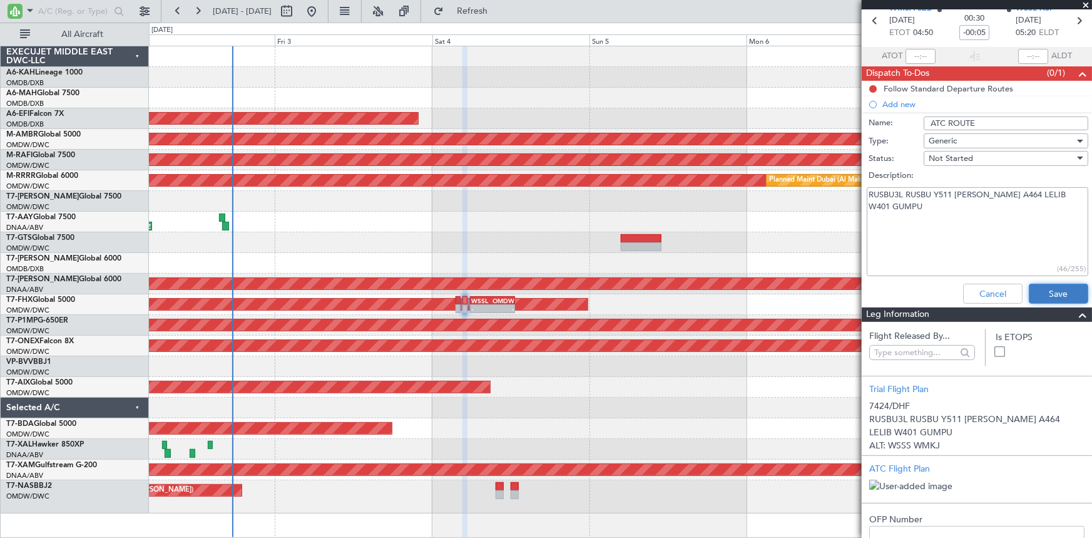
click at [1046, 291] on button "Save" at bounding box center [1058, 293] width 59 height 20
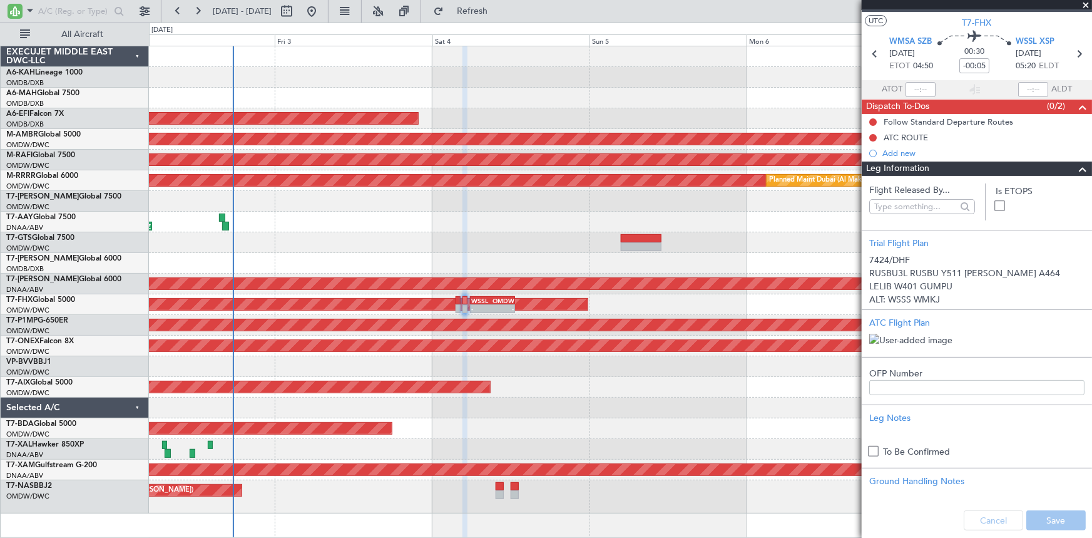
scroll to position [0, 0]
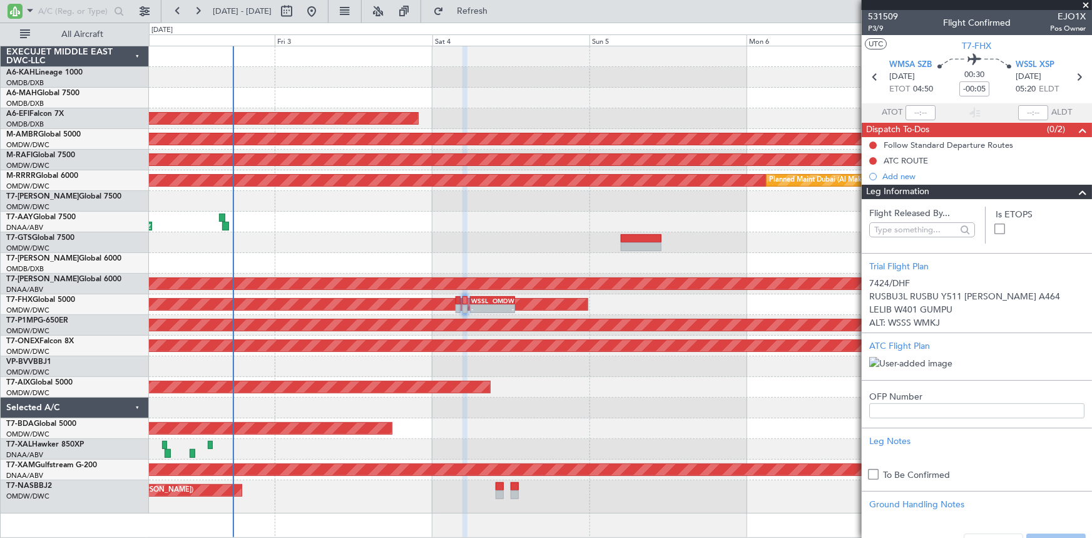
click at [1075, 190] on span at bounding box center [1082, 192] width 15 height 15
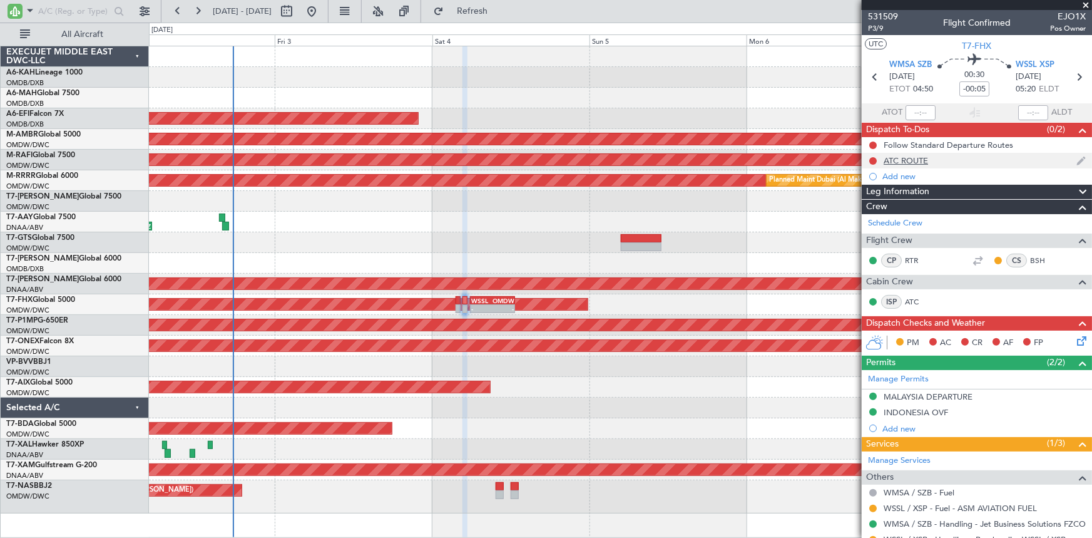
click at [895, 161] on div "ATC ROUTE" at bounding box center [906, 160] width 44 height 11
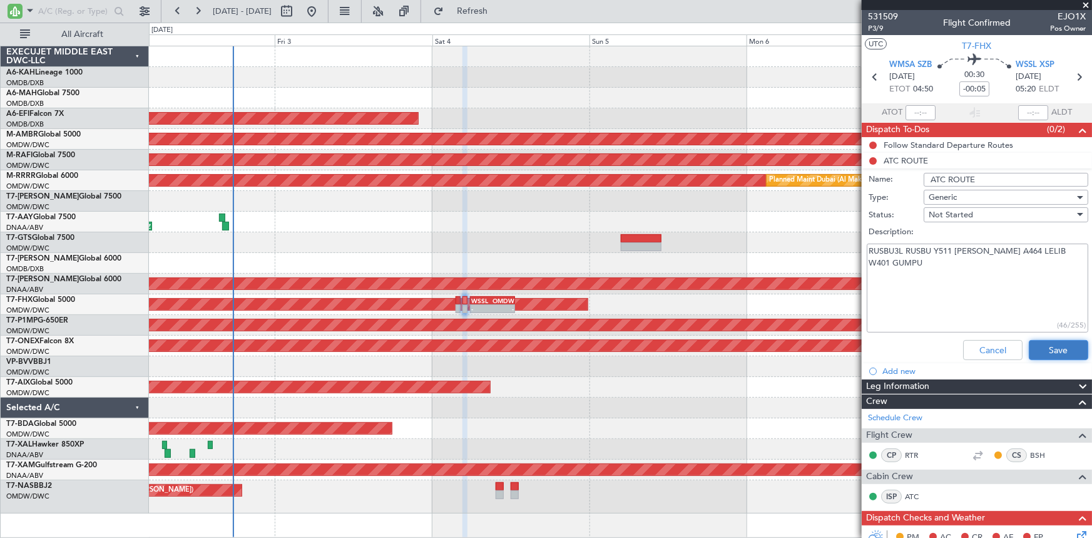
click at [1041, 348] on button "Save" at bounding box center [1058, 350] width 59 height 20
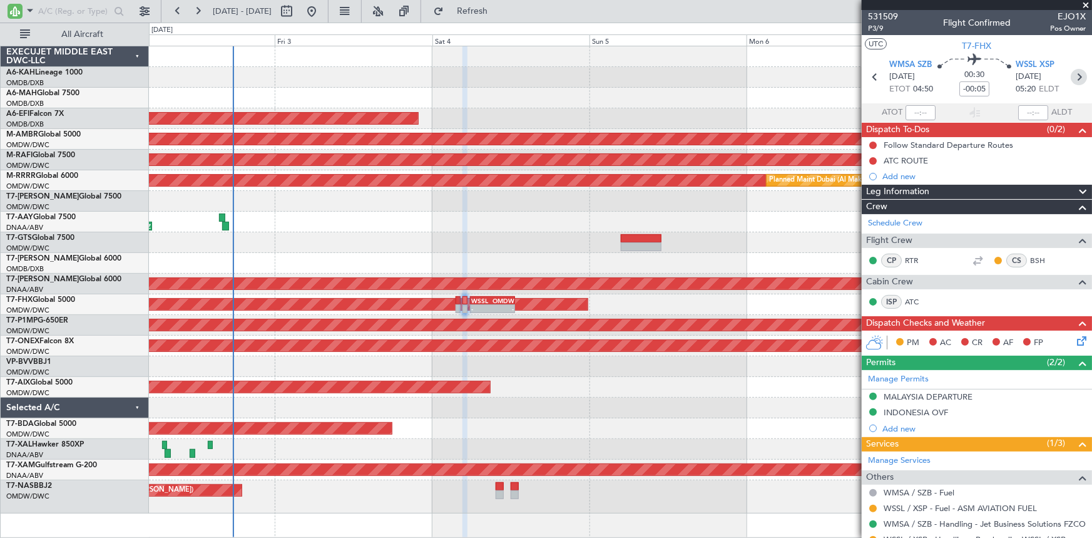
click at [1076, 76] on icon at bounding box center [1079, 77] width 16 height 16
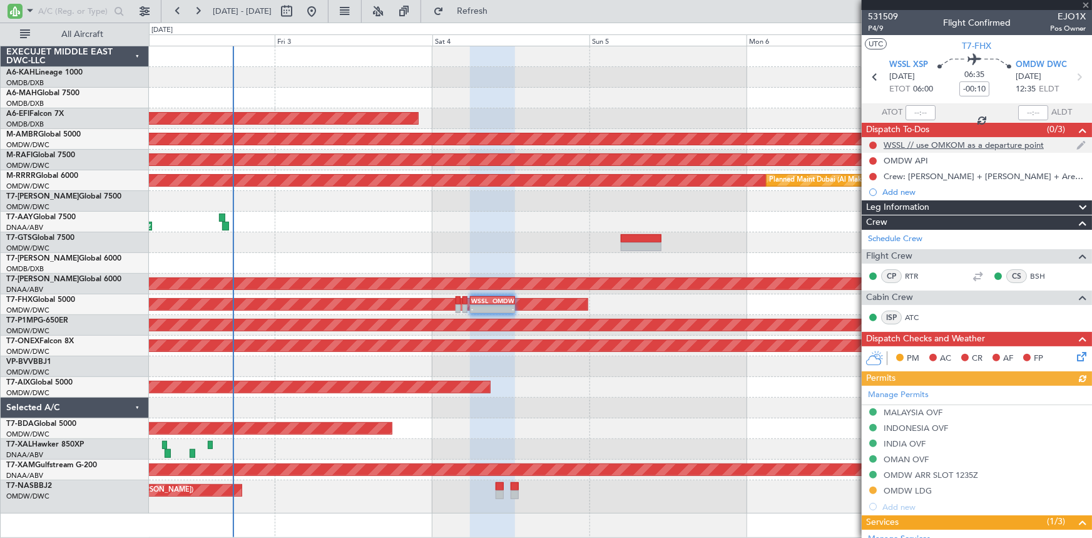
click at [927, 141] on div "WSSL // use OMKOM as a departure point" at bounding box center [964, 145] width 160 height 11
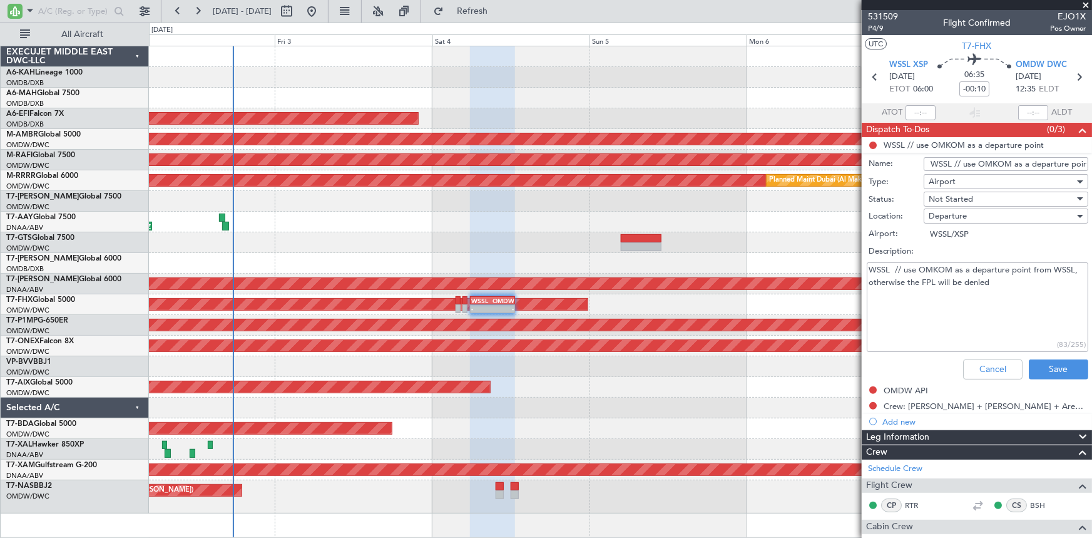
click at [1015, 276] on textarea "WSSL // use OMKOM as a departure point from WSSL, otherwise the FPL will be den…" at bounding box center [978, 306] width 222 height 89
click at [967, 365] on button "Cancel" at bounding box center [992, 369] width 59 height 20
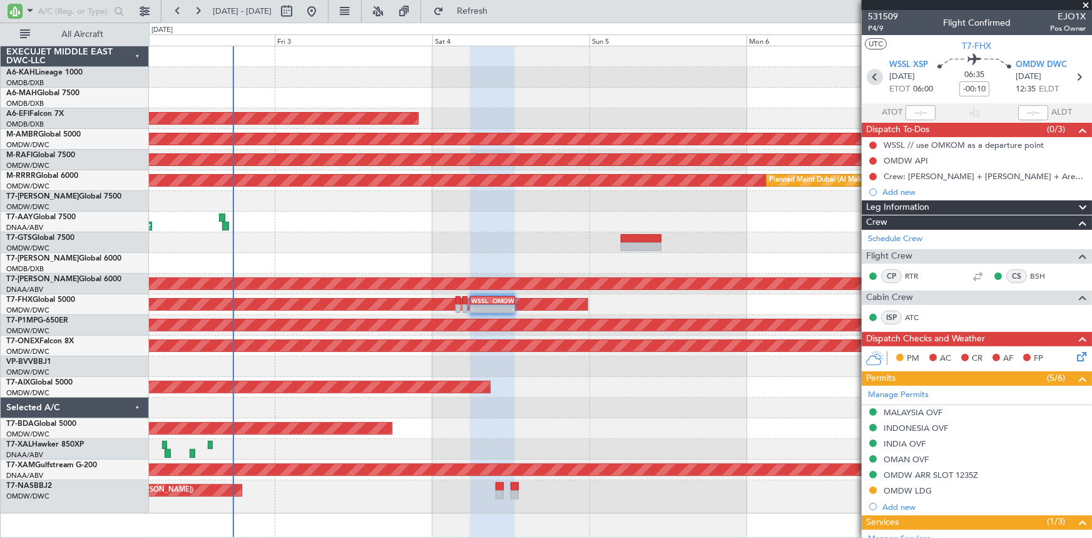
click at [873, 79] on icon at bounding box center [875, 77] width 16 height 16
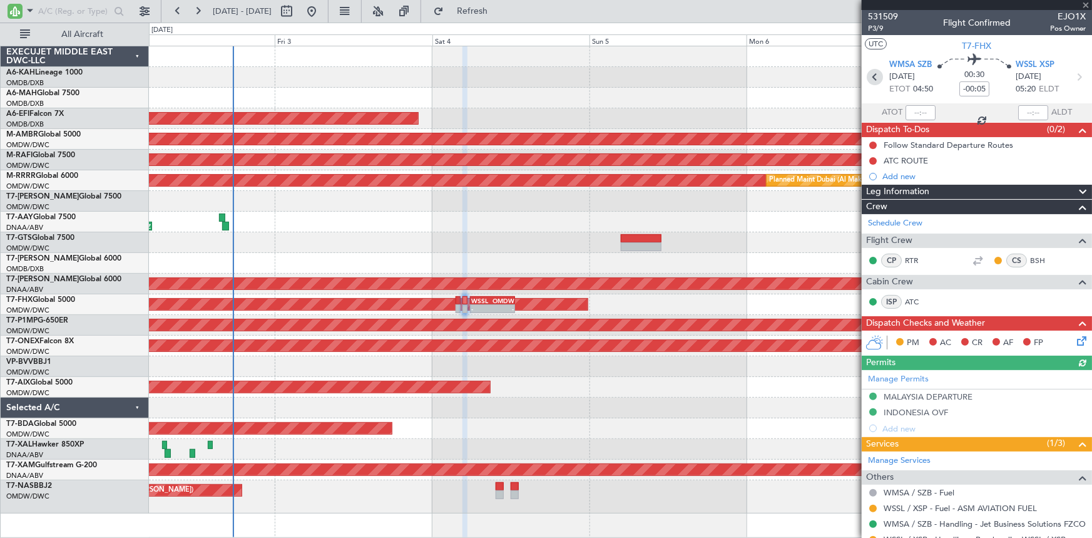
click at [873, 79] on icon at bounding box center [875, 77] width 16 height 16
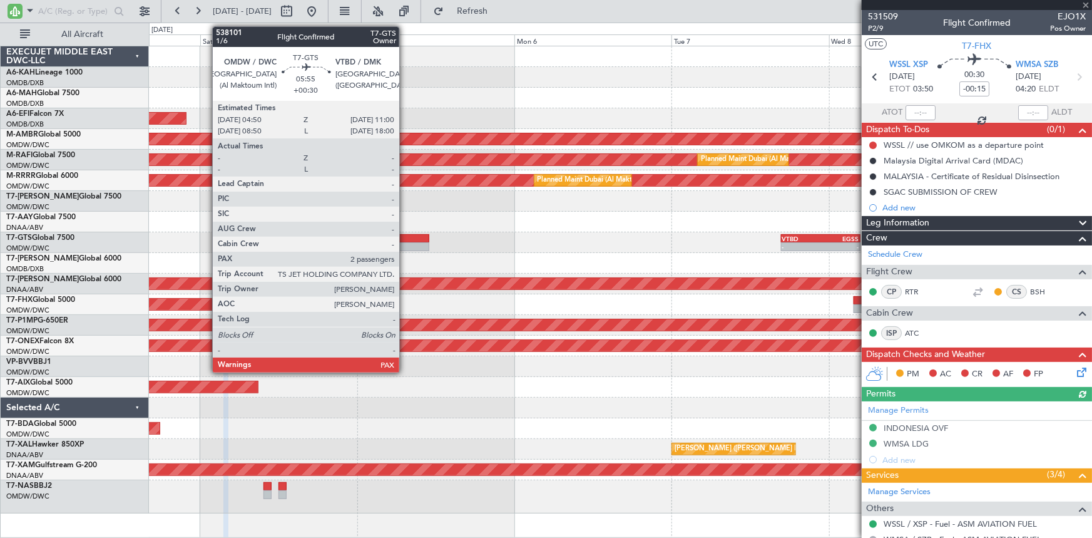
click at [405, 241] on div at bounding box center [409, 238] width 41 height 9
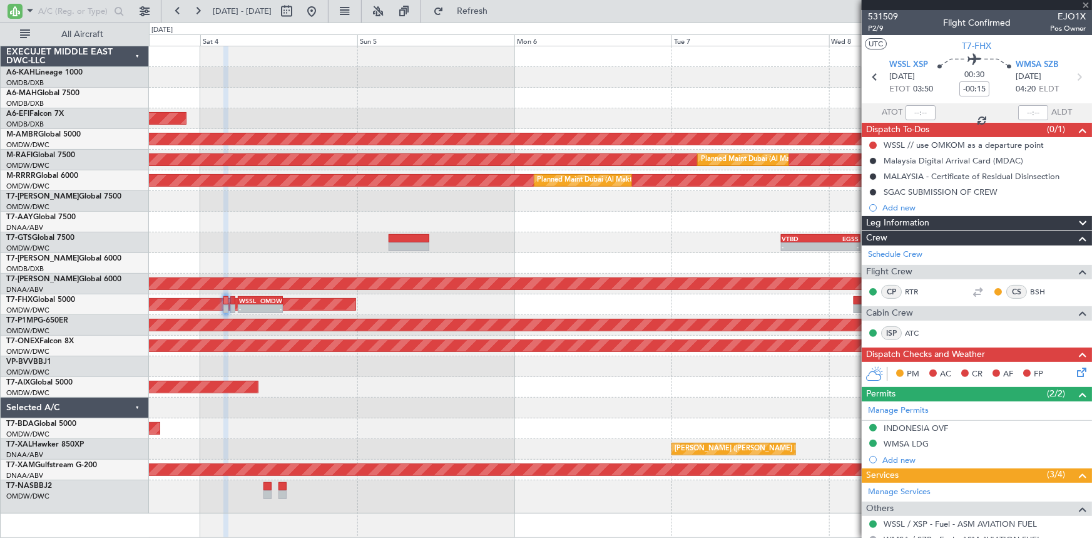
type input "+00:30"
type input "2"
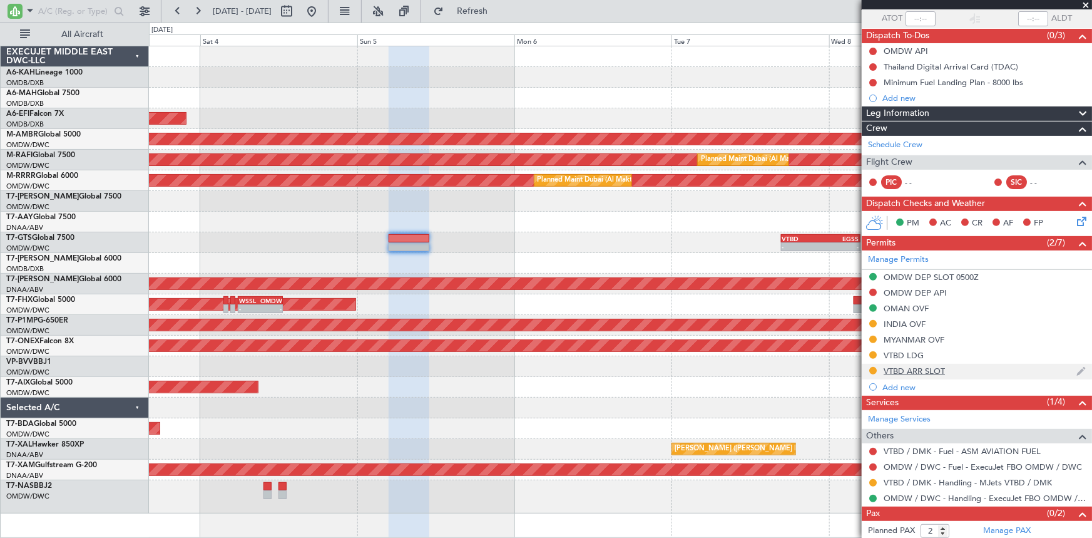
scroll to position [113, 0]
